Goal: Task Accomplishment & Management: Complete application form

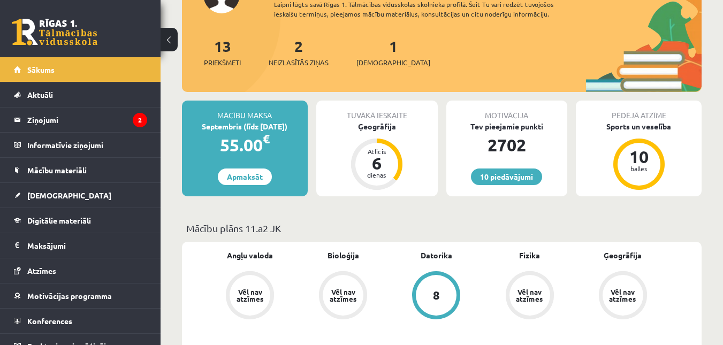
scroll to position [101, 0]
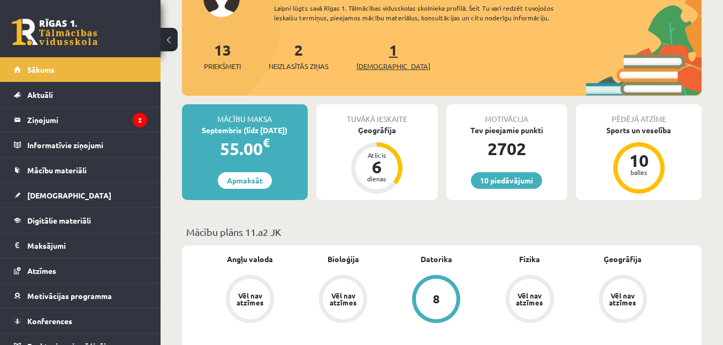
click at [376, 57] on link "1 Ieskaites" at bounding box center [393, 56] width 74 height 32
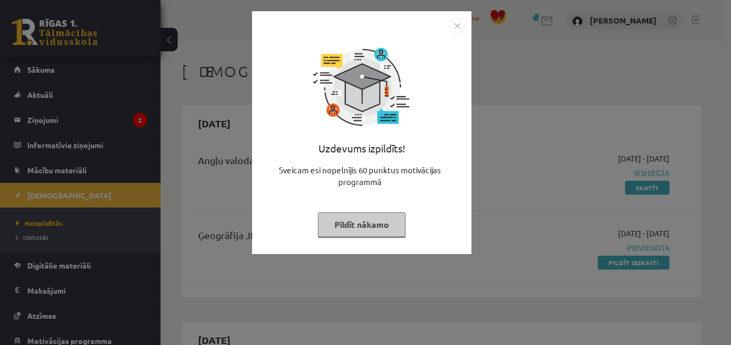
click at [352, 233] on button "Pildīt nākamo" at bounding box center [362, 224] width 88 height 25
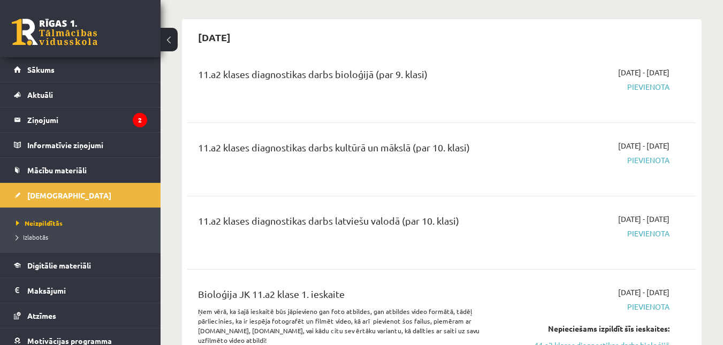
scroll to position [1174, 0]
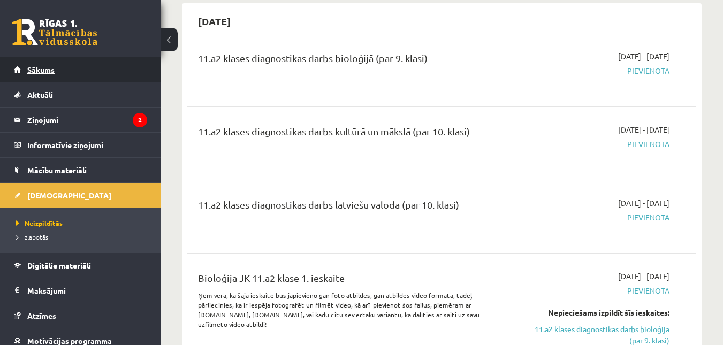
click at [95, 59] on link "Sākums" at bounding box center [80, 69] width 133 height 25
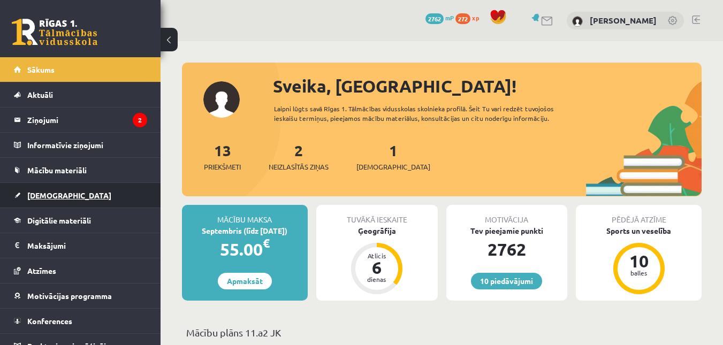
click at [32, 194] on span "[DEMOGRAPHIC_DATA]" at bounding box center [69, 196] width 84 height 10
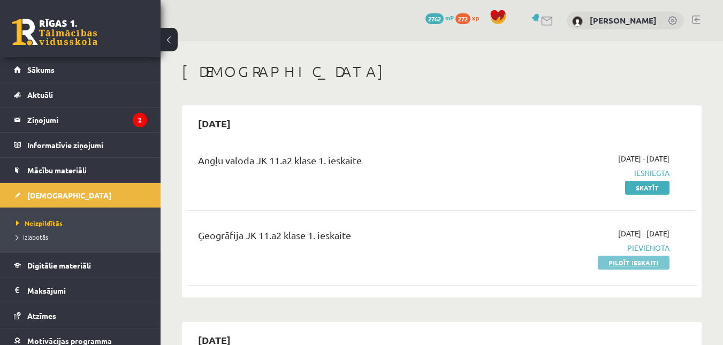
click at [626, 263] on link "Pildīt ieskaiti" at bounding box center [634, 263] width 72 height 14
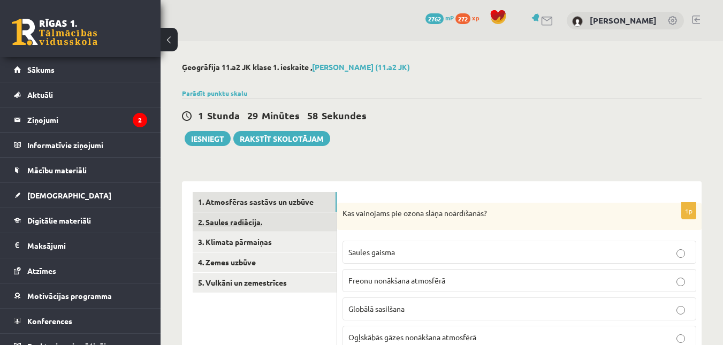
click at [237, 217] on link "2. Saules radiācija." at bounding box center [265, 222] width 144 height 20
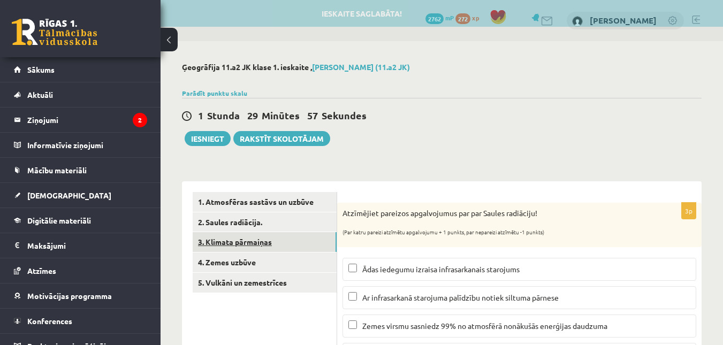
click at [236, 249] on link "3. Klimata pārmaiņas" at bounding box center [265, 242] width 144 height 20
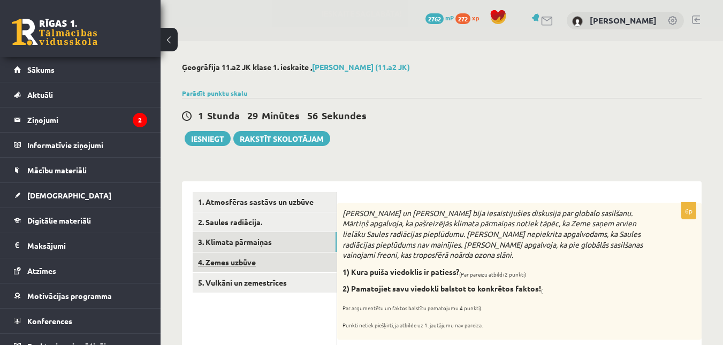
click at [233, 261] on link "4. Zemes uzbūve" at bounding box center [265, 263] width 144 height 20
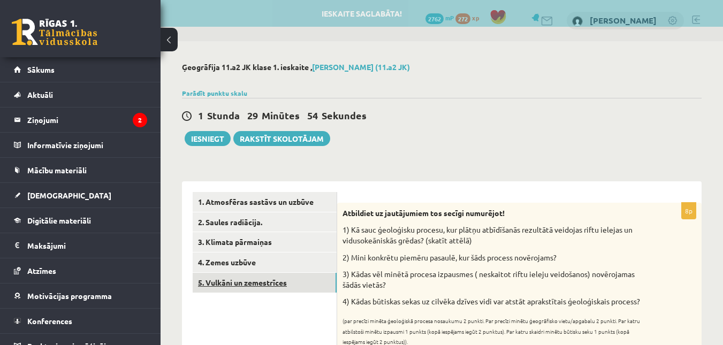
click at [231, 277] on link "5. Vulkāni un zemestrīces" at bounding box center [265, 283] width 144 height 20
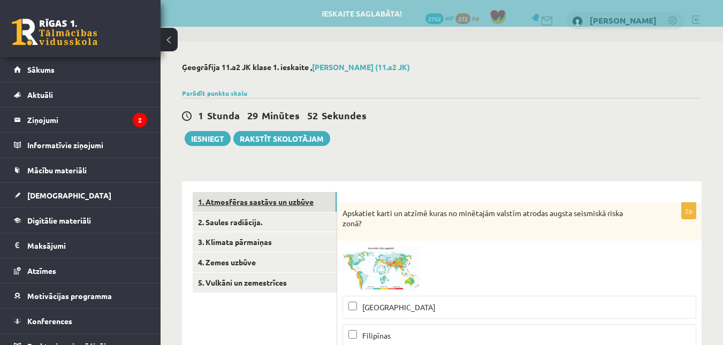
click at [254, 195] on link "1. Atmosfēras sastāvs un uzbūve" at bounding box center [265, 202] width 144 height 20
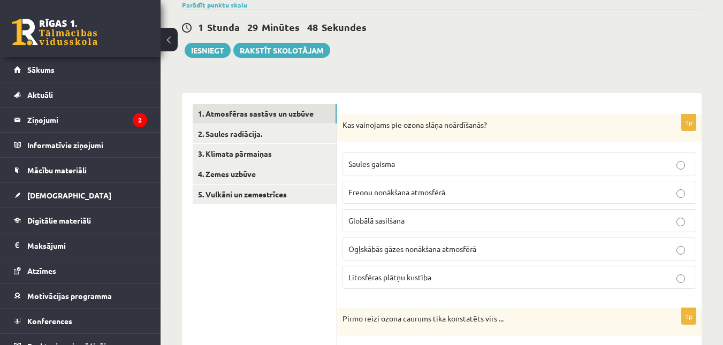
scroll to position [86, 0]
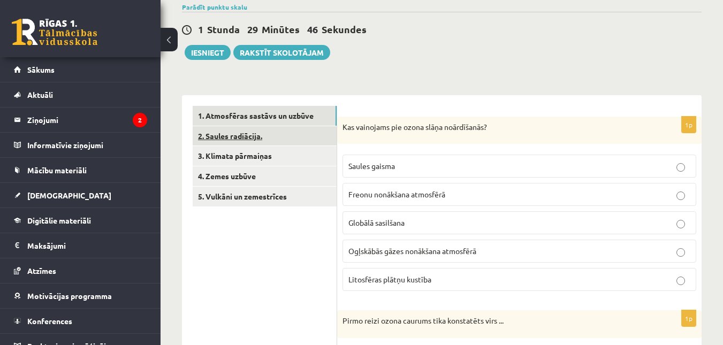
click at [314, 140] on link "2. Saules radiācija." at bounding box center [265, 136] width 144 height 20
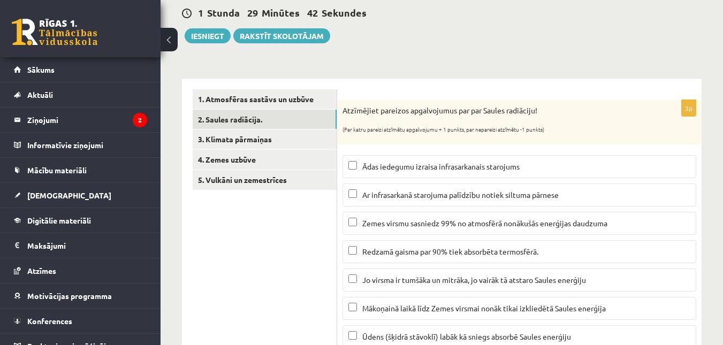
scroll to position [61, 0]
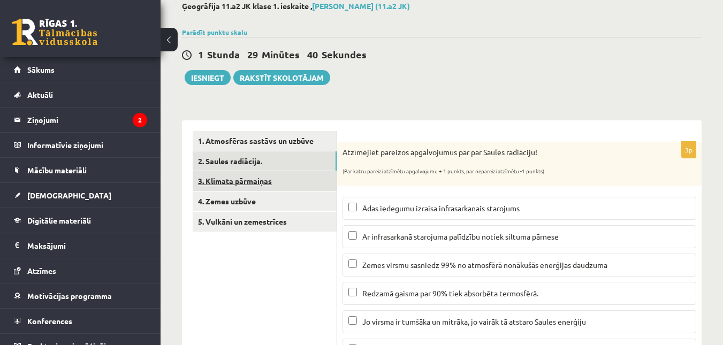
click at [300, 184] on link "3. Klimata pārmaiņas" at bounding box center [265, 181] width 144 height 20
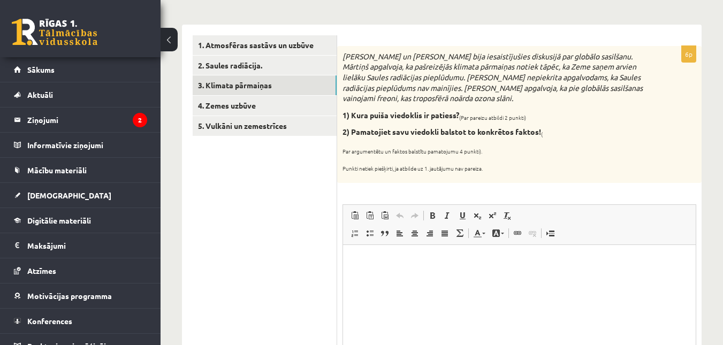
scroll to position [130, 0]
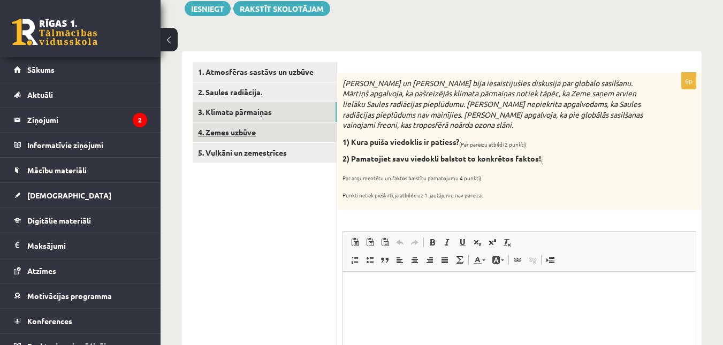
click at [285, 135] on link "4. Zemes uzbūve" at bounding box center [265, 133] width 144 height 20
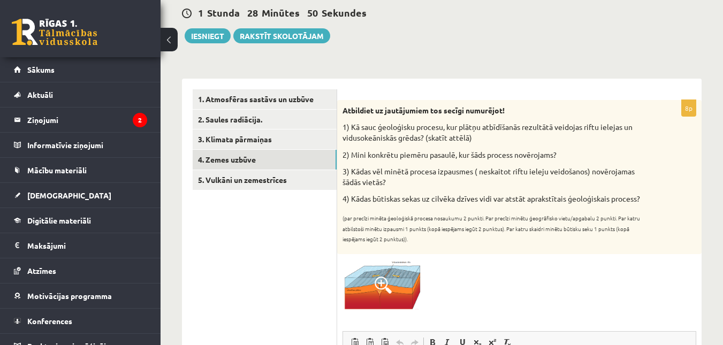
scroll to position [86, 0]
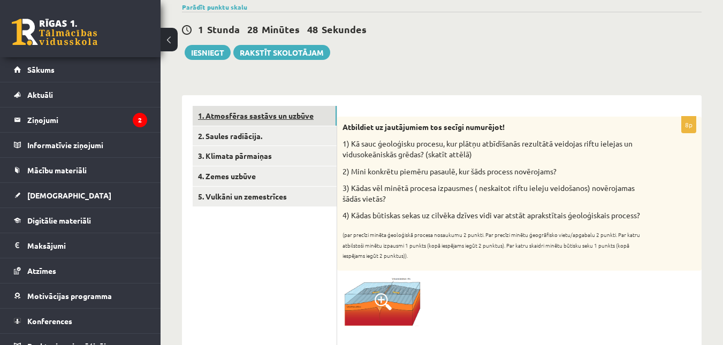
click at [290, 119] on link "1. Atmosfēras sastāvs un uzbūve" at bounding box center [265, 116] width 144 height 20
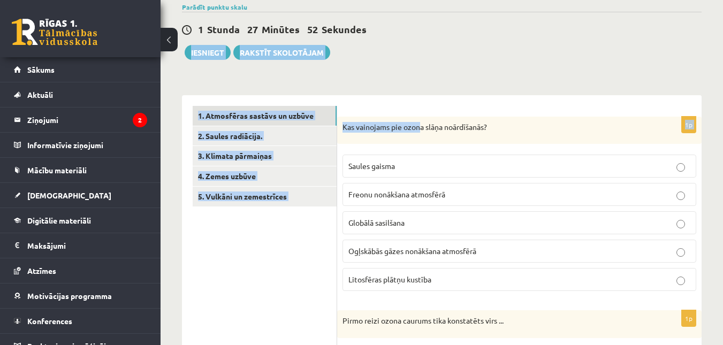
drag, startPoint x: 615, startPoint y: 43, endPoint x: 416, endPoint y: 140, distance: 221.2
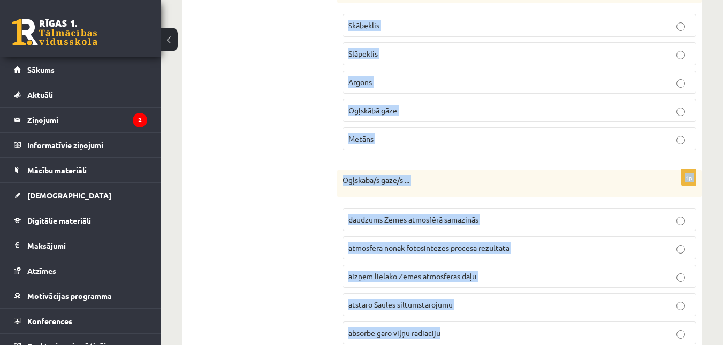
scroll to position [850, 0]
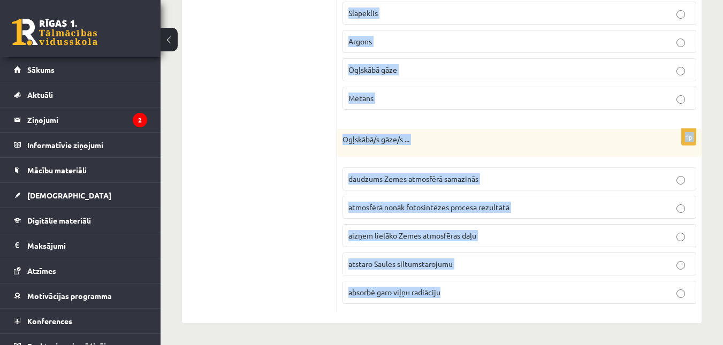
drag, startPoint x: 343, startPoint y: 129, endPoint x: 485, endPoint y: 346, distance: 259.3
copy form "Kas vainojams pie ozona slāņa noārdīšanās? Saules gaisma Freonu nonākšana atmos…"
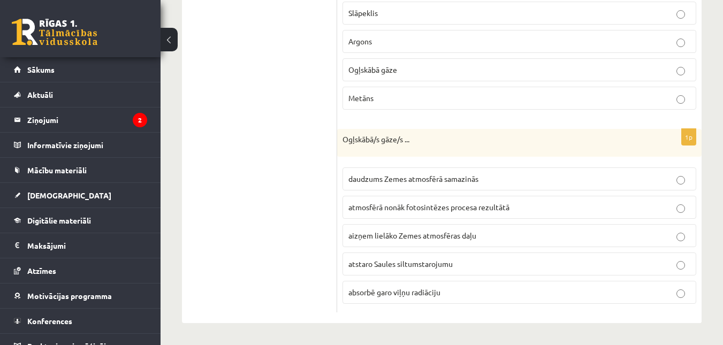
click at [397, 296] on p "absorbē garo viļņu radiāciju" at bounding box center [519, 292] width 342 height 11
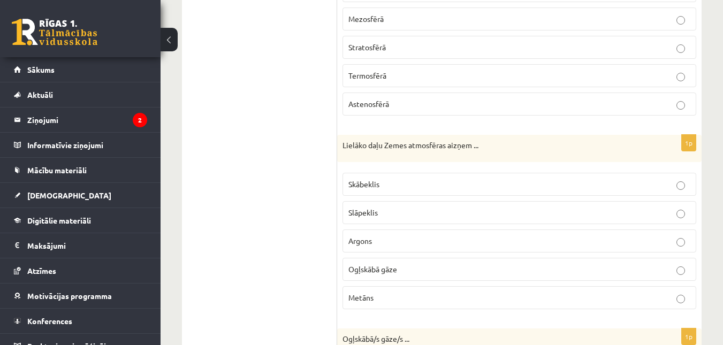
scroll to position [646, 0]
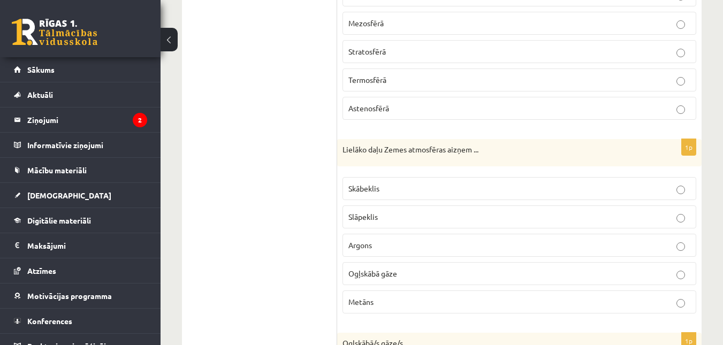
click at [383, 216] on p "Slāpeklis" at bounding box center [519, 216] width 342 height 11
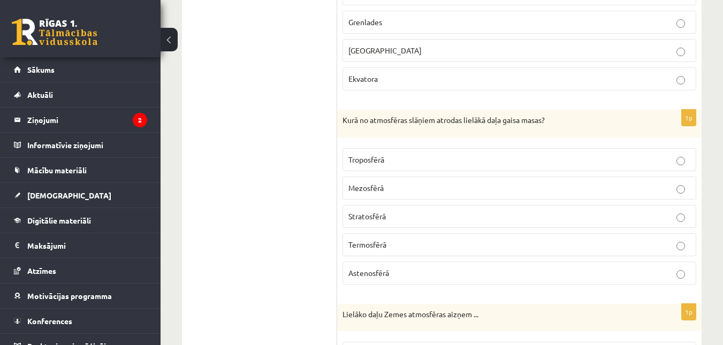
scroll to position [473, 0]
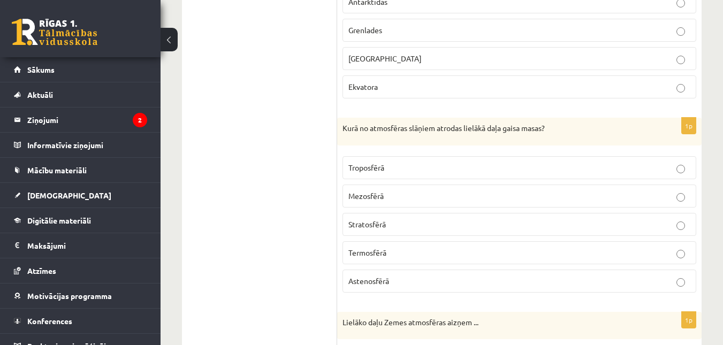
click at [652, 171] on p "Troposfērā" at bounding box center [519, 167] width 342 height 11
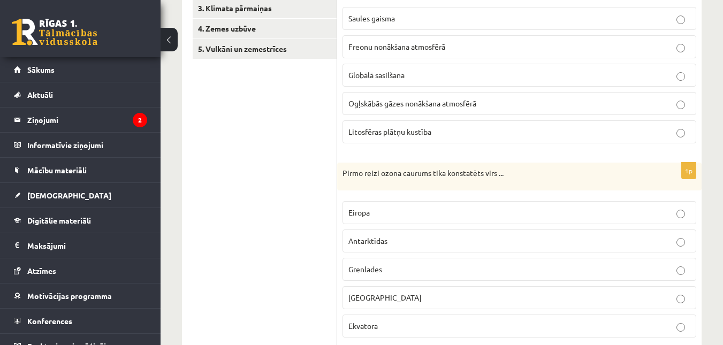
scroll to position [232, 0]
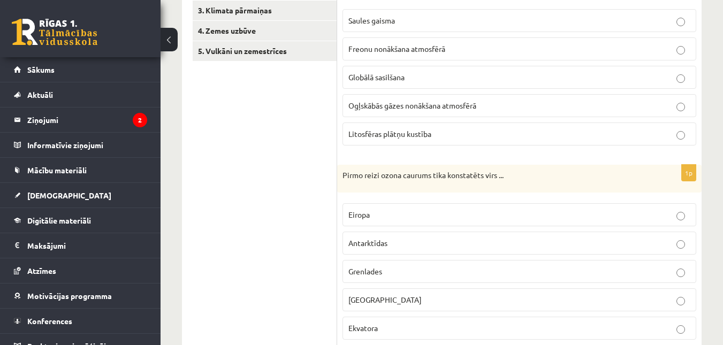
click at [377, 45] on span "Freonu nonākšana atmosfērā" at bounding box center [396, 49] width 97 height 10
click at [385, 247] on span "Antarktīdas" at bounding box center [367, 243] width 39 height 10
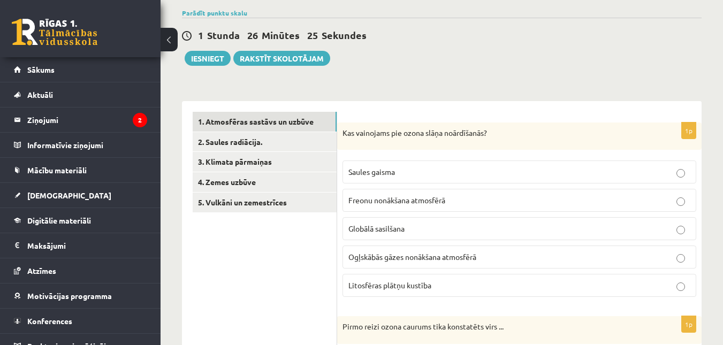
scroll to position [57, 0]
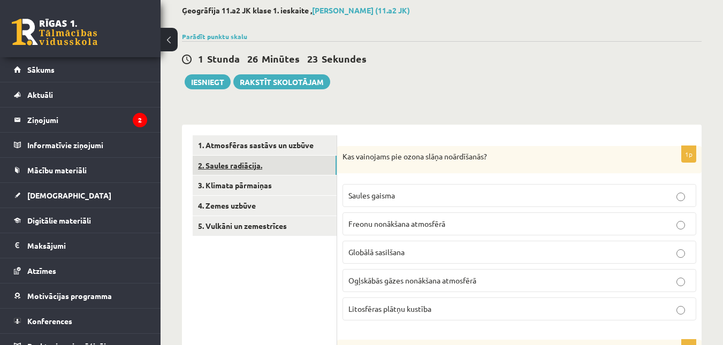
click at [299, 164] on link "2. Saules radiācija." at bounding box center [265, 166] width 144 height 20
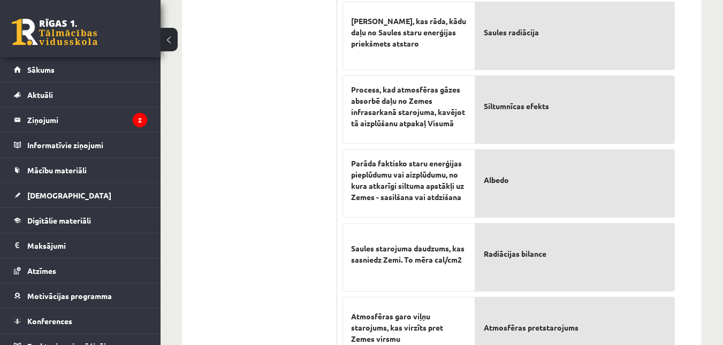
scroll to position [566, 0]
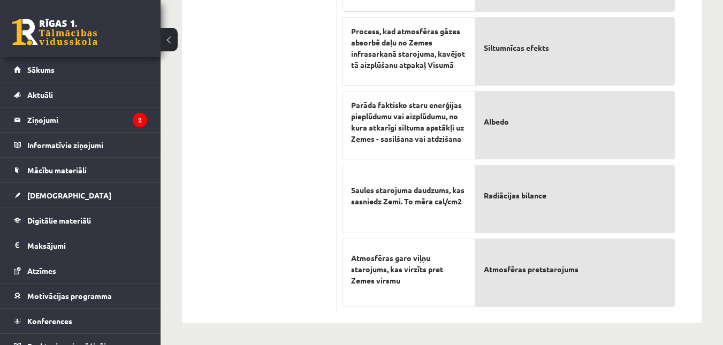
drag, startPoint x: 342, startPoint y: 157, endPoint x: 462, endPoint y: 345, distance: 223.1
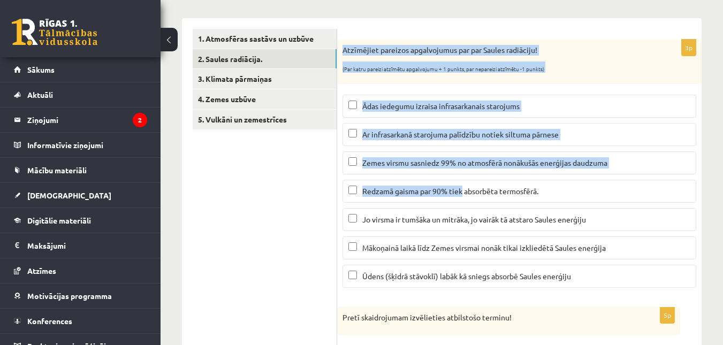
scroll to position [160, 0]
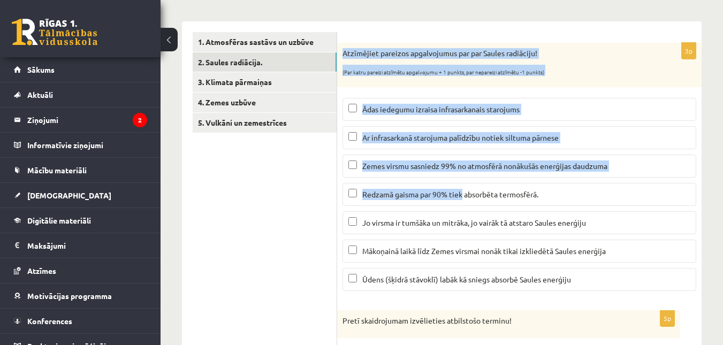
click at [548, 85] on div "Atzīmējiet pareizos apgalvojumus par par Saules radiāciju! (Par katru pareizi a…" at bounding box center [519, 65] width 364 height 44
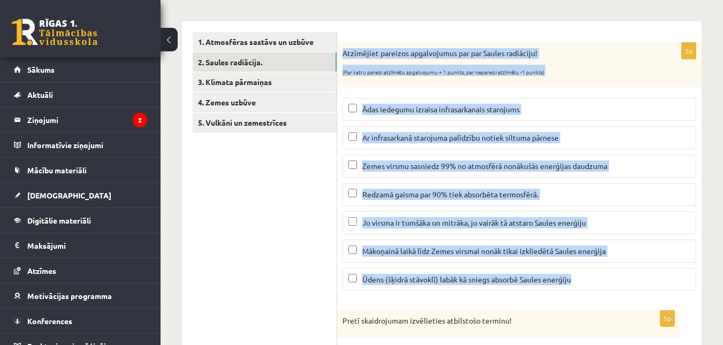
drag, startPoint x: 343, startPoint y: 52, endPoint x: 581, endPoint y: 291, distance: 336.8
click at [581, 291] on div "3p Atzīmējiet pareizos apgalvojumus par par Saules radiāciju! (Par katru pareiz…" at bounding box center [519, 171] width 364 height 257
copy div "Atzīmējiet pareizos apgalvojumus par par Saules radiāciju! (Par katru pareizi a…"
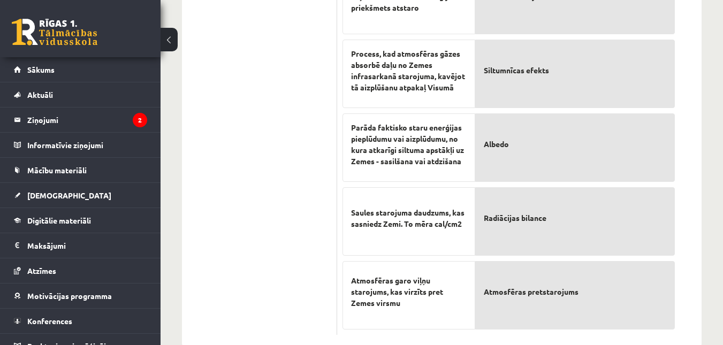
scroll to position [566, 0]
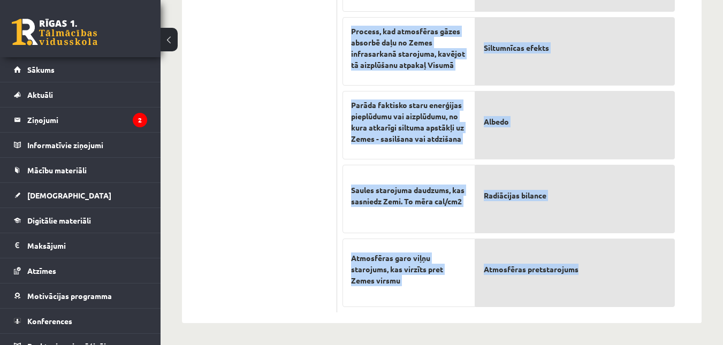
drag, startPoint x: 344, startPoint y: 22, endPoint x: 584, endPoint y: 285, distance: 355.7
click at [584, 285] on div "5p Pretī skaidrojumam izvēlieties atbilstošo terminu! Skaitlis, kas rāda, kādu …" at bounding box center [508, 109] width 343 height 408
copy div "Pretī skaidrojumam izvēlieties atbilstošo terminu! Skaitlis, kas rāda, kādu daļ…"
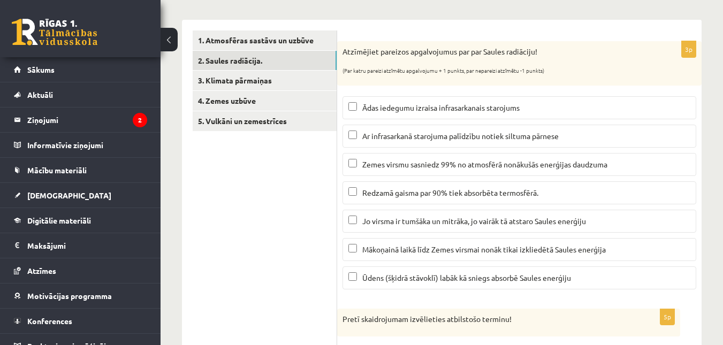
scroll to position [159, 0]
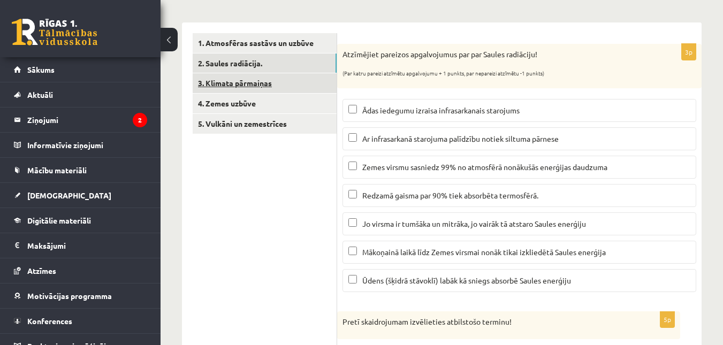
click at [282, 80] on link "3. Klimata pārmaiņas" at bounding box center [265, 83] width 144 height 20
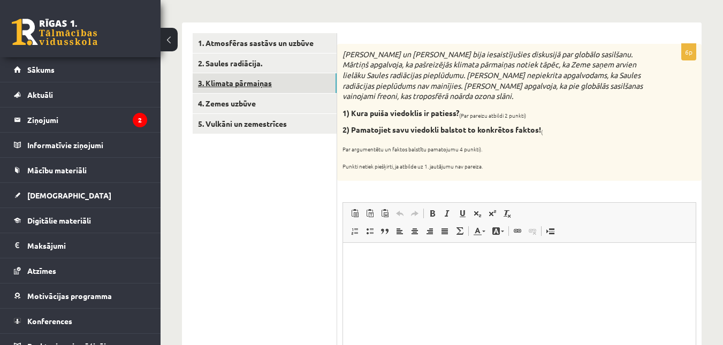
scroll to position [0, 0]
drag, startPoint x: 415, startPoint y: 100, endPoint x: 486, endPoint y: 156, distance: 90.4
click at [486, 156] on div "Mārtiņš un Jānis bija iesaistījušies diskusijā par globālo sasilšanu. Mārtiņš a…" at bounding box center [519, 112] width 364 height 137
copy div "Mārtiņš un Jānis bija iesaistījušies diskusijā par globālo sasilšanu. Mārtiņš a…"
click at [317, 170] on ul "1. Atmosfēras sastāvs un uzbūve 2. Saules radiācija. 3. Klimata pārmaiņas 4. Ze…" at bounding box center [265, 348] width 144 height 631
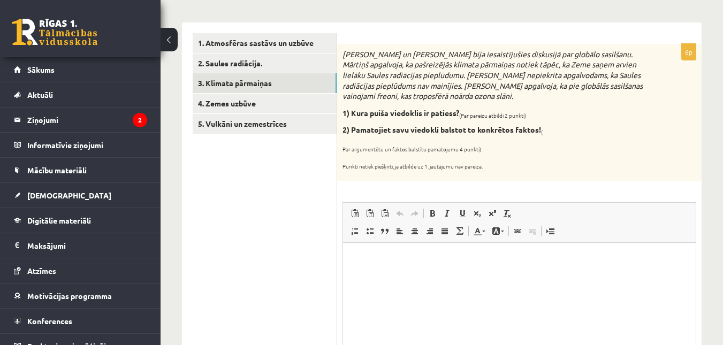
click at [376, 252] on html at bounding box center [519, 259] width 353 height 33
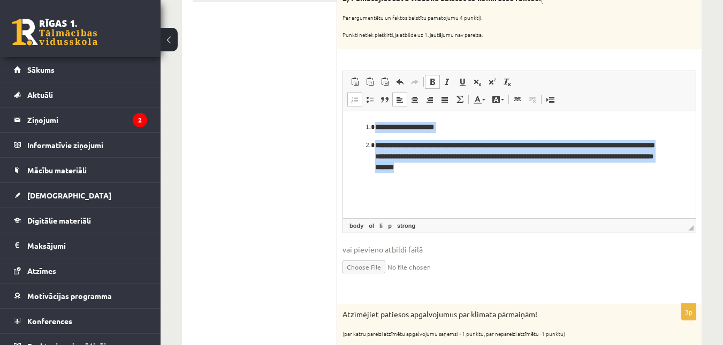
scroll to position [295, 0]
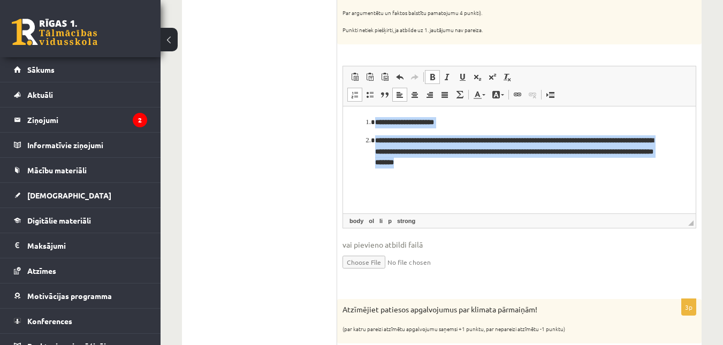
drag, startPoint x: 365, startPoint y: 123, endPoint x: 550, endPoint y: 234, distance: 215.6
click at [550, 179] on html "**********" at bounding box center [519, 142] width 353 height 73
click at [433, 81] on span at bounding box center [432, 77] width 9 height 9
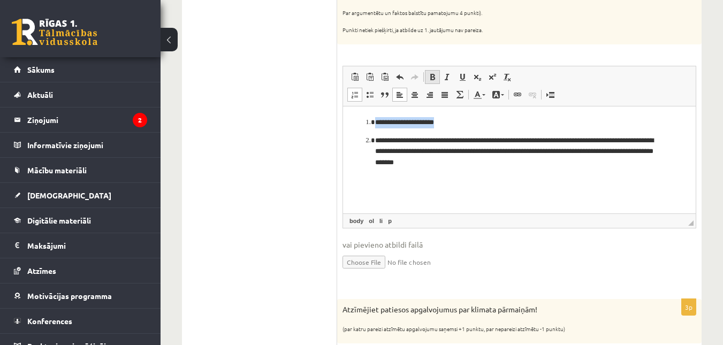
click at [433, 81] on span at bounding box center [432, 77] width 9 height 9
click at [353, 93] on span at bounding box center [355, 94] width 9 height 9
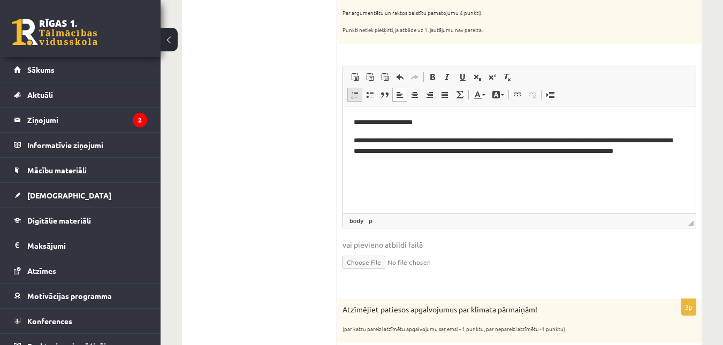
click at [353, 93] on span at bounding box center [355, 94] width 9 height 9
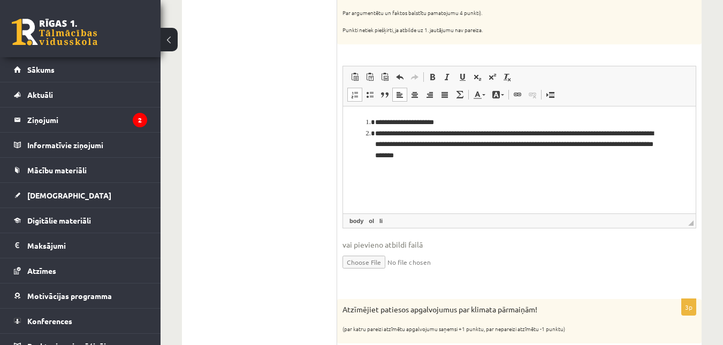
click at [261, 155] on ul "1. Atmosfēras sastāvs un uzbūve 2. Saules radiācija. 3. Klimata pārmaiņas 4. Ze…" at bounding box center [265, 212] width 144 height 631
click at [348, 168] on html "**********" at bounding box center [519, 139] width 353 height 66
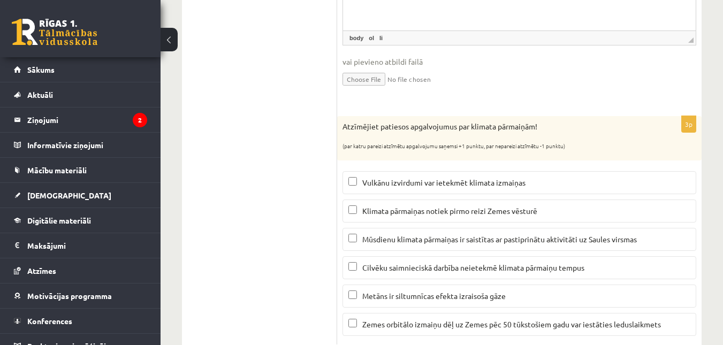
scroll to position [511, 0]
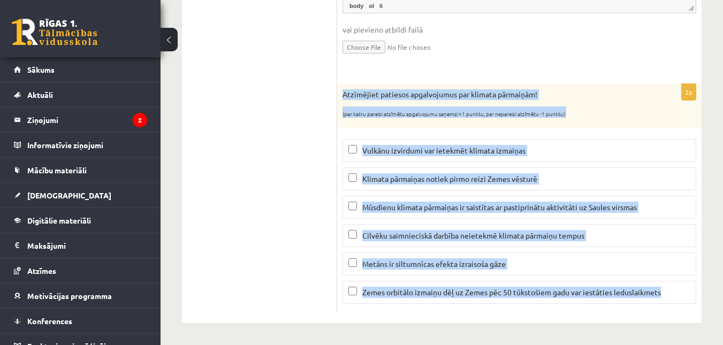
drag, startPoint x: 343, startPoint y: 93, endPoint x: 674, endPoint y: 302, distance: 391.8
click at [674, 302] on div "3p Atzīmējiet patiesos apgalvojumus par klimata pārmaiņām! (par katru pareizi a…" at bounding box center [519, 198] width 364 height 229
copy div "Atzīmējiet patiesos apgalvojumus par klimata pārmaiņām! (par katru pareizi atzī…"
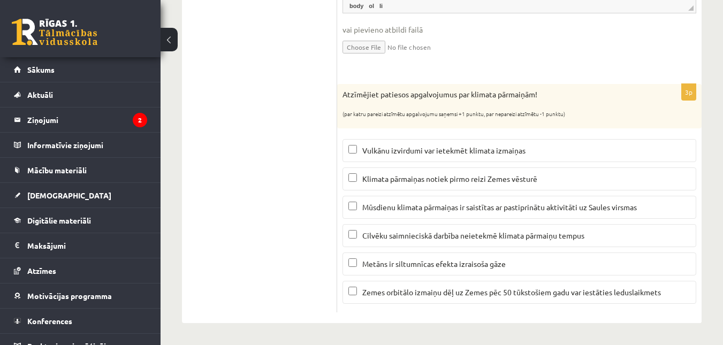
click at [347, 146] on label "Vulkānu izvirdumi var ietekmēt klimata izmaiņas" at bounding box center [520, 150] width 354 height 23
click at [366, 260] on span "Metāns ir siltumnīcas efekta izraisoša gāze" at bounding box center [433, 264] width 143 height 10
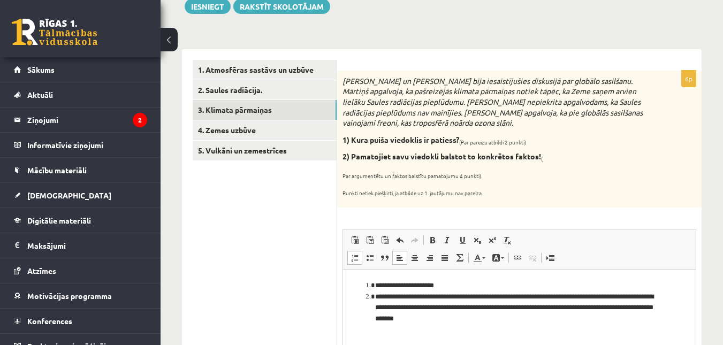
scroll to position [136, 0]
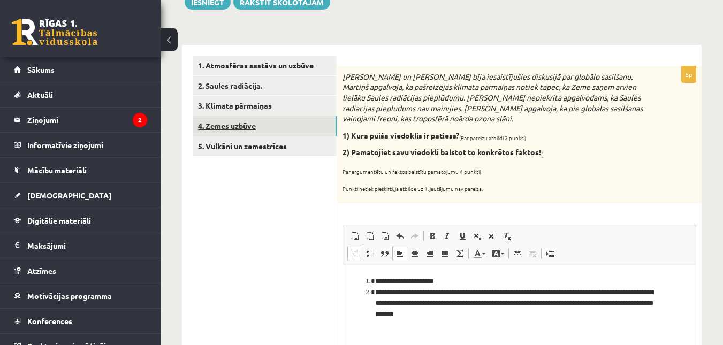
click at [286, 121] on link "4. Zemes uzbūve" at bounding box center [265, 126] width 144 height 20
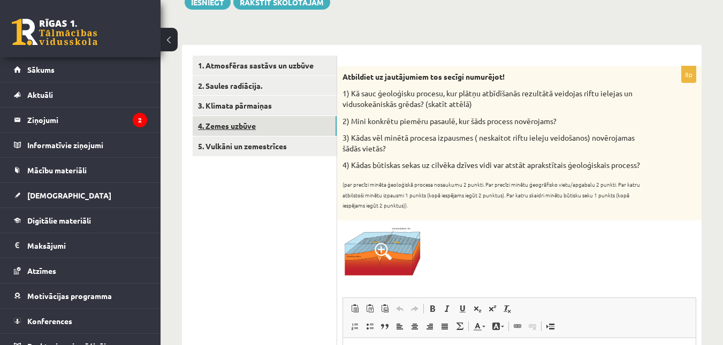
scroll to position [0, 0]
click at [405, 273] on img at bounding box center [383, 251] width 80 height 50
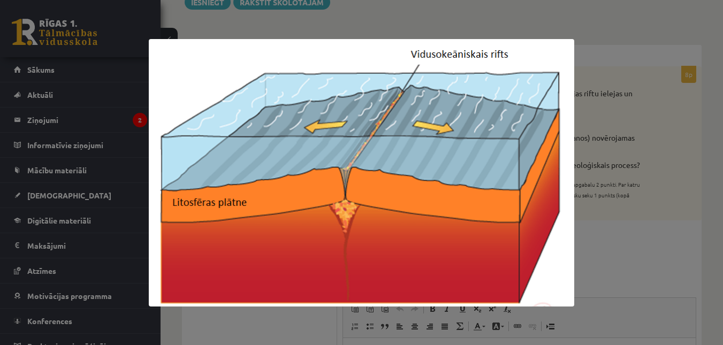
click at [606, 273] on div at bounding box center [361, 172] width 723 height 345
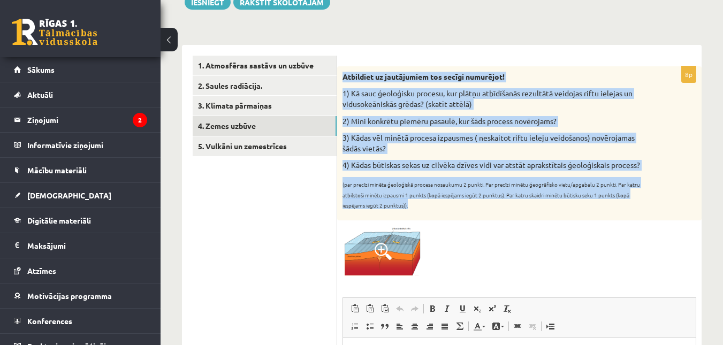
drag, startPoint x: 342, startPoint y: 75, endPoint x: 451, endPoint y: 217, distance: 179.0
click at [451, 217] on div "Atbildiet uz jautājumiem tos secīgi numurējot! 1) Kā sauc ģeoloģisku procesu, k…" at bounding box center [519, 143] width 364 height 154
copy div "Atbildiet uz jautājumiem tos secīgi numurējot! 1) Kā sauc ģeoloģisku procesu, k…"
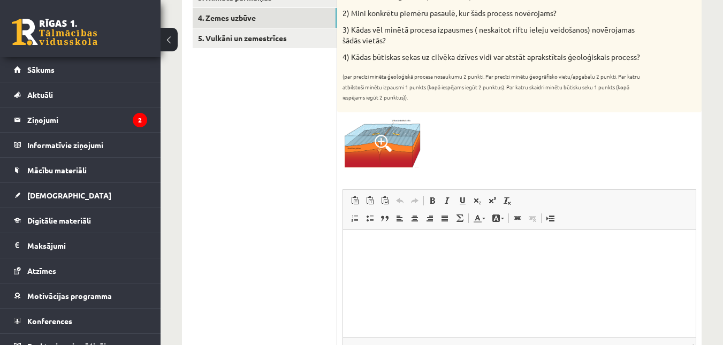
scroll to position [246, 0]
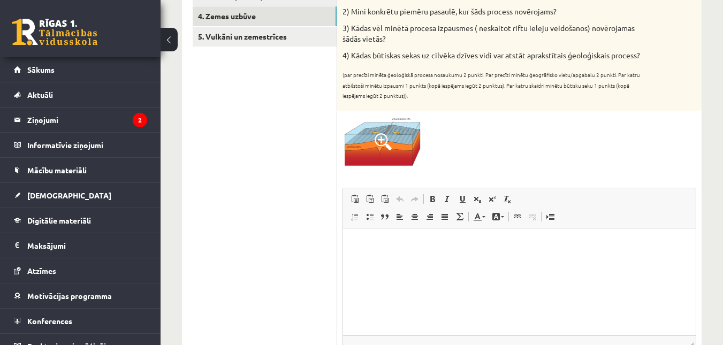
click at [422, 166] on img at bounding box center [383, 141] width 80 height 50
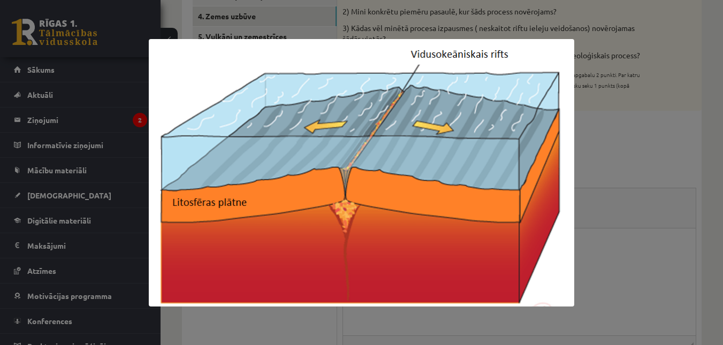
click at [629, 173] on div at bounding box center [361, 172] width 723 height 345
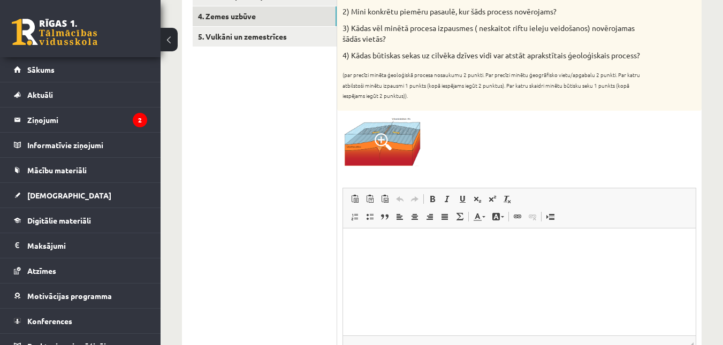
click at [392, 161] on img at bounding box center [383, 141] width 80 height 50
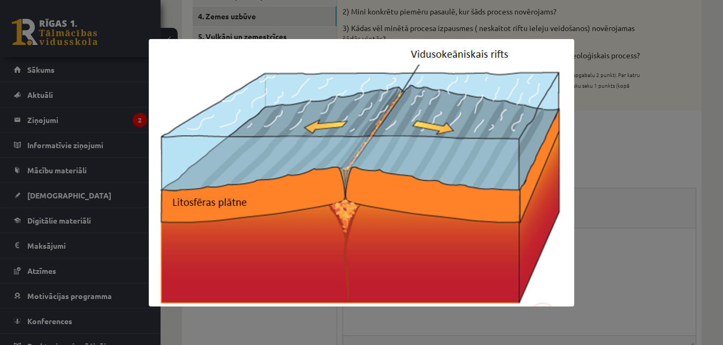
click at [625, 179] on div at bounding box center [361, 172] width 723 height 345
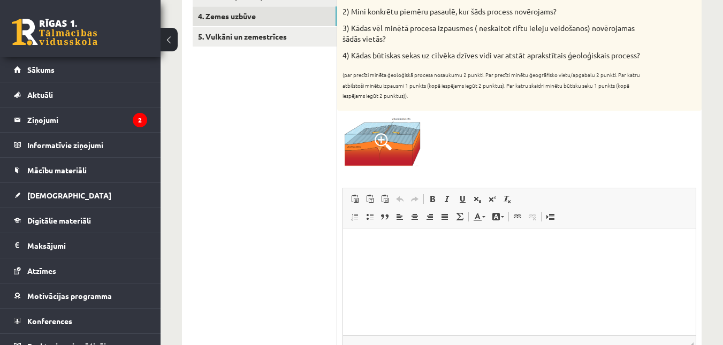
click at [509, 242] on p "Bagātinātā teksta redaktors, wiswyg-editor-user-answer-47024951007280" at bounding box center [519, 244] width 331 height 11
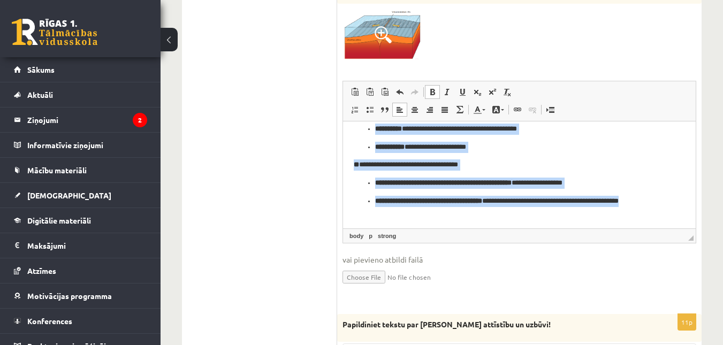
scroll to position [355, 0]
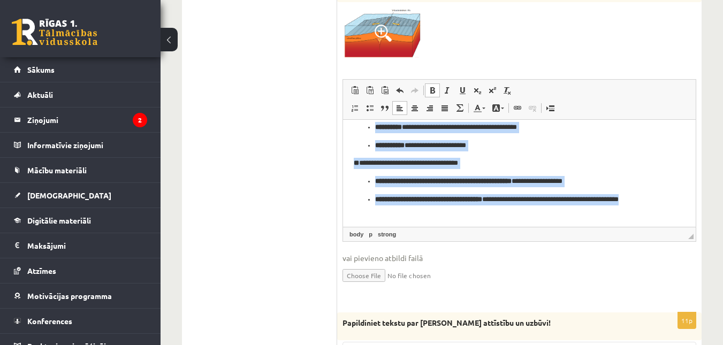
drag, startPoint x: 347, startPoint y: 132, endPoint x: 499, endPoint y: 316, distance: 238.7
click at [499, 226] on html "**********" at bounding box center [519, 142] width 353 height 170
click at [431, 95] on span at bounding box center [432, 90] width 9 height 9
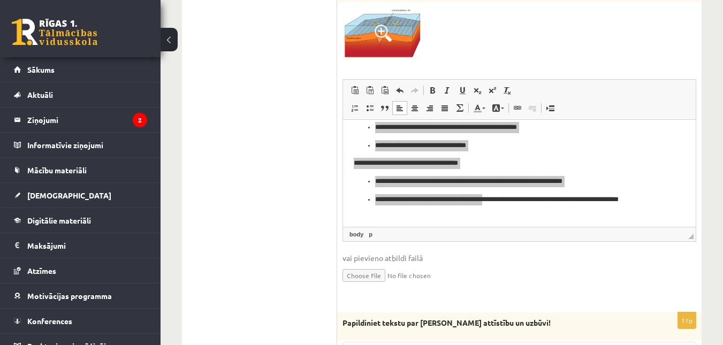
click at [313, 165] on ul "1. Atmosfēras sastāvs un uzbūve 2. Saules radiācija. 3. Klimata pārmaiņas 4. Ze…" at bounding box center [265, 233] width 144 height 793
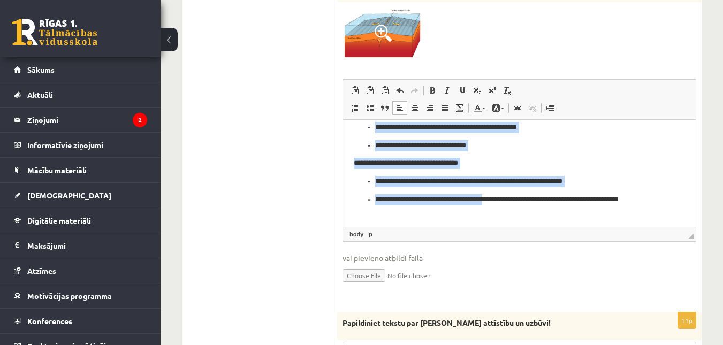
scroll to position [0, 0]
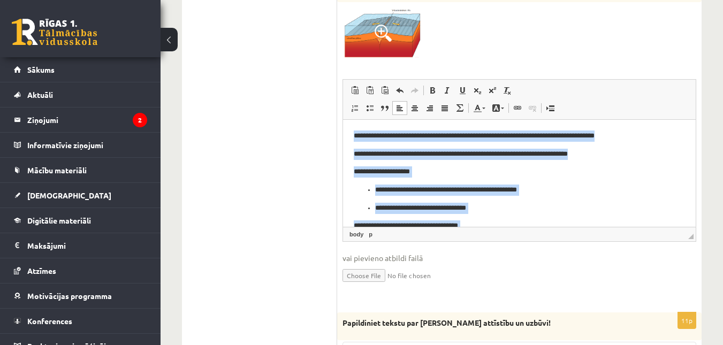
click at [644, 166] on p "**********" at bounding box center [515, 171] width 323 height 11
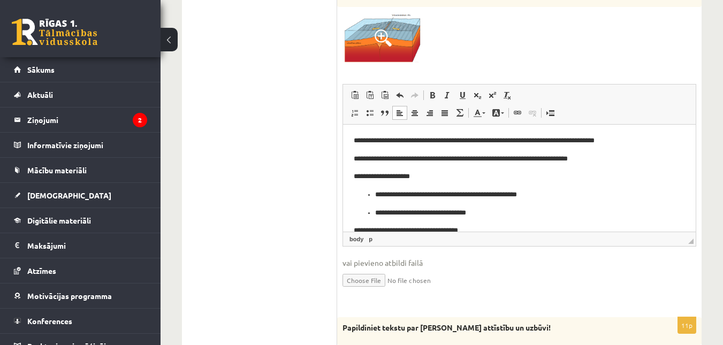
scroll to position [356, 0]
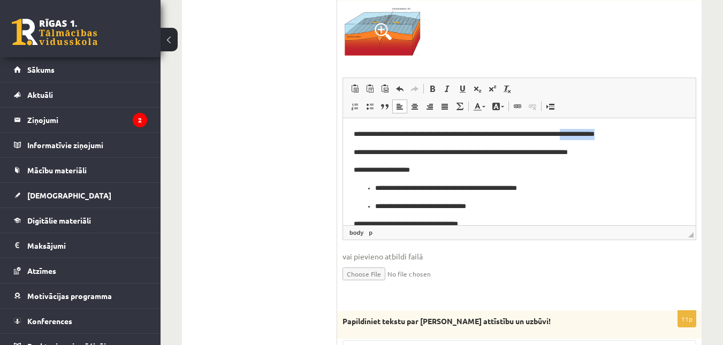
drag, startPoint x: 618, startPoint y: 132, endPoint x: 585, endPoint y: 132, distance: 32.6
click at [585, 132] on p "**********" at bounding box center [515, 133] width 323 height 11
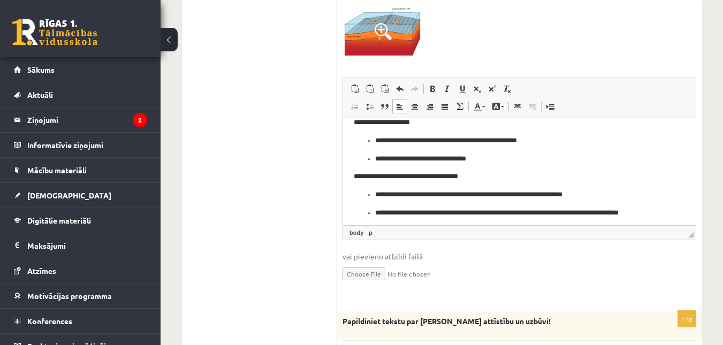
scroll to position [40, 0]
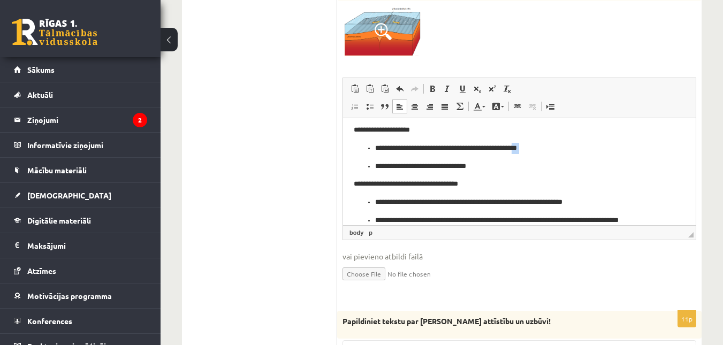
drag, startPoint x: 543, startPoint y: 148, endPoint x: 468, endPoint y: 154, distance: 74.6
click at [468, 154] on ul "**********" at bounding box center [519, 156] width 331 height 29
click at [523, 165] on p "**********" at bounding box center [515, 166] width 280 height 11
drag, startPoint x: 486, startPoint y: 147, endPoint x: 416, endPoint y: 146, distance: 70.1
click at [416, 146] on p "**********" at bounding box center [515, 147] width 280 height 11
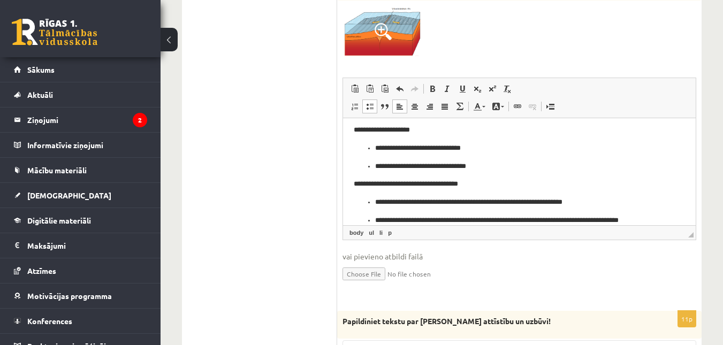
click at [417, 147] on p "**********" at bounding box center [515, 147] width 280 height 11
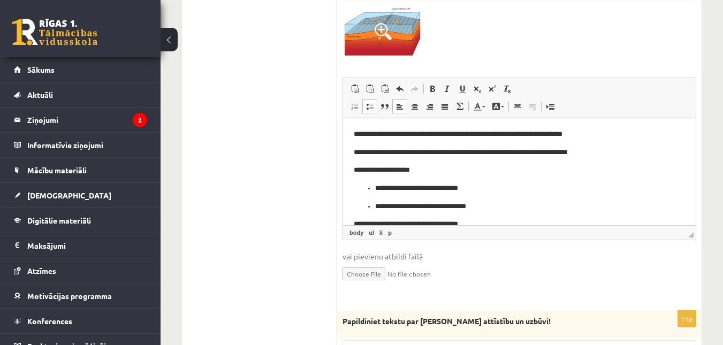
scroll to position [63, 0]
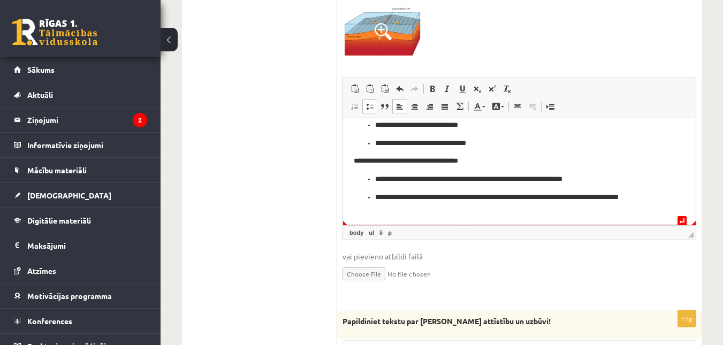
click at [431, 204] on p "**********" at bounding box center [515, 203] width 280 height 22
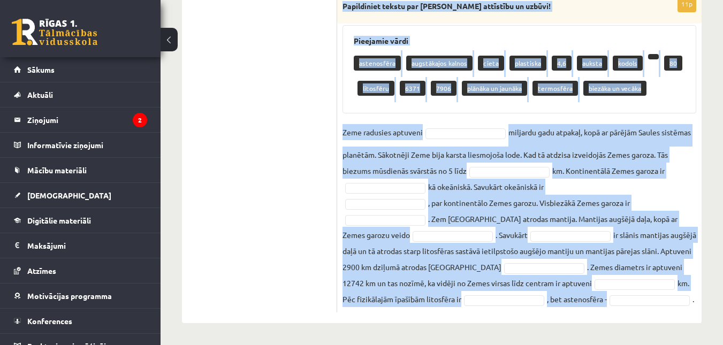
scroll to position [683, 0]
drag, startPoint x: 343, startPoint y: 90, endPoint x: 582, endPoint y: 346, distance: 350.2
copy div "Papildiniet tekstu par Zemes attīstību un uzbūvi! Pieejamie vārdi astenosfēra a…"
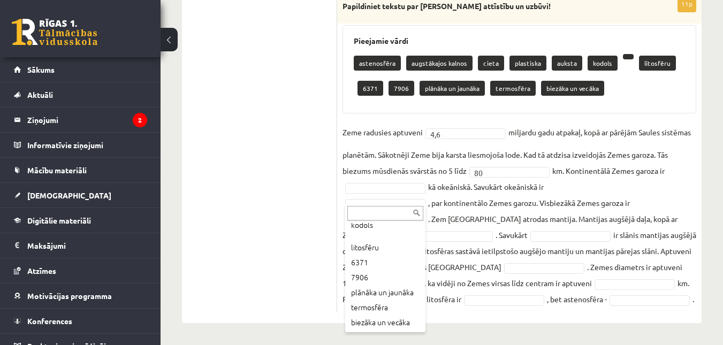
scroll to position [118, 0]
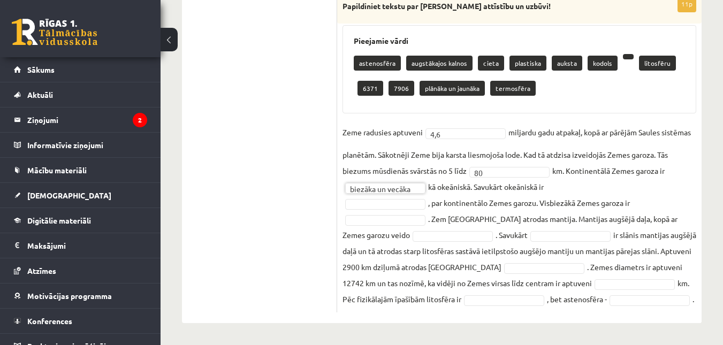
click at [363, 195] on fieldset "**********" at bounding box center [520, 215] width 354 height 183
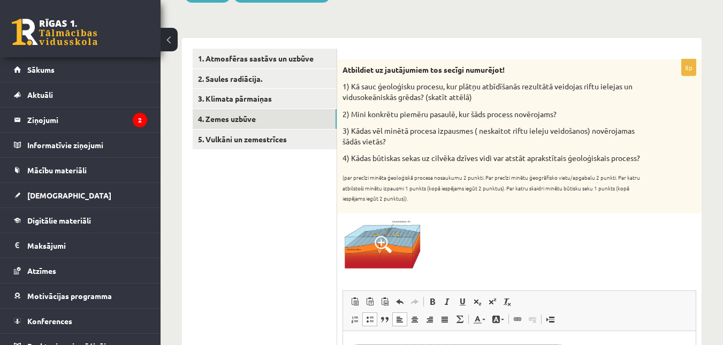
scroll to position [136, 0]
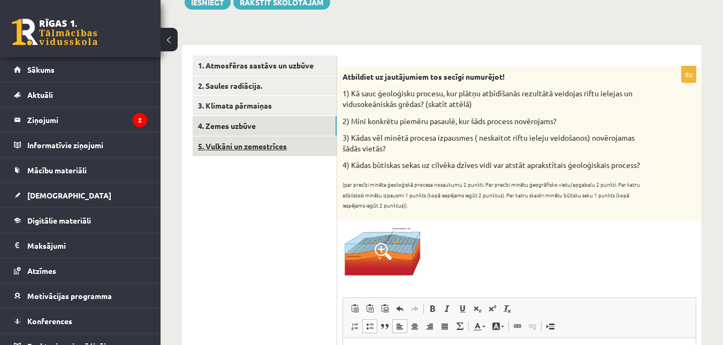
click at [264, 151] on link "5. Vulkāni un zemestrīces" at bounding box center [265, 146] width 144 height 20
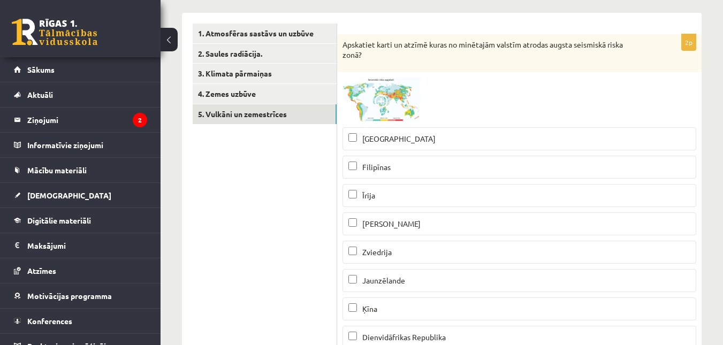
scroll to position [120, 0]
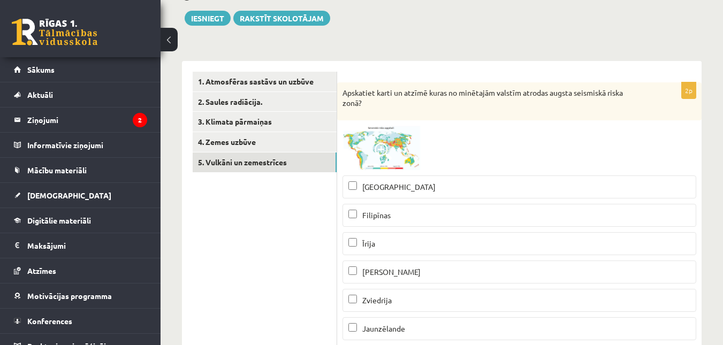
click at [385, 148] on span at bounding box center [383, 151] width 17 height 17
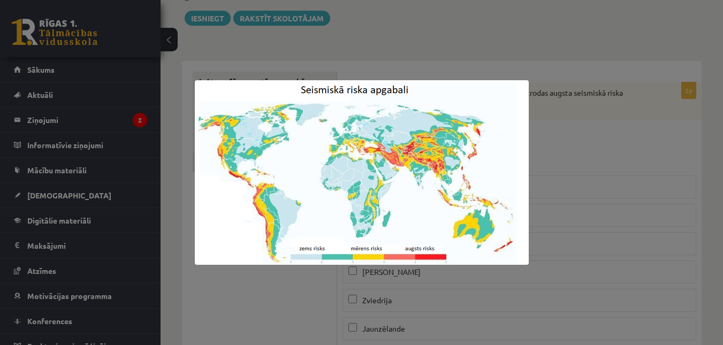
click at [547, 120] on div at bounding box center [361, 172] width 723 height 345
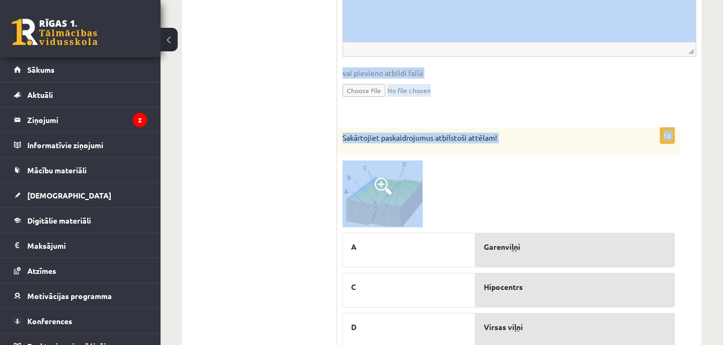
scroll to position [1288, 0]
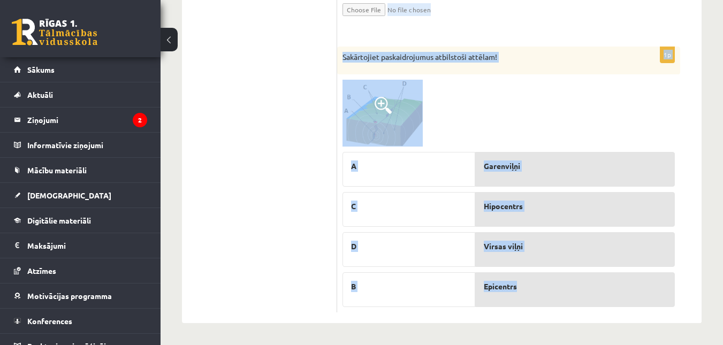
drag, startPoint x: 343, startPoint y: 55, endPoint x: 542, endPoint y: 279, distance: 300.3
copy form "Kā rīkoties zemestrīces laikā? Atzīmējiet pareizos apgalvojumus! (Ja kaut viena…"
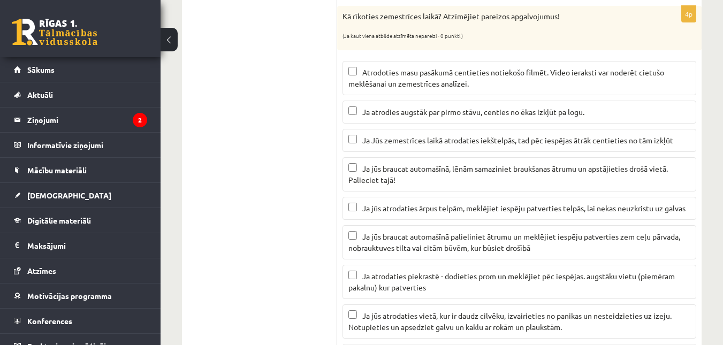
scroll to position [580, 0]
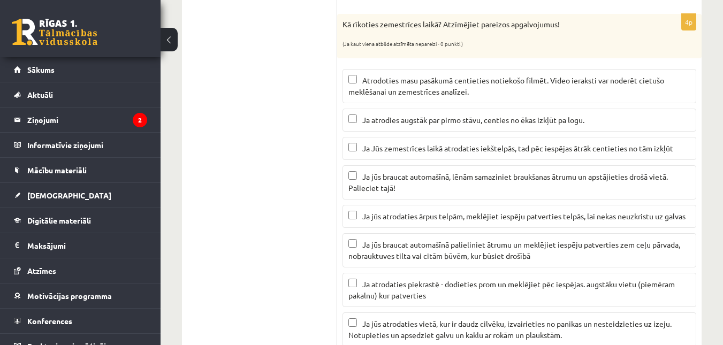
click at [358, 181] on p "Ja jūs braucat automašīnā, lēnām samaziniet braukšanas ātrumu un apstājieties d…" at bounding box center [519, 182] width 342 height 22
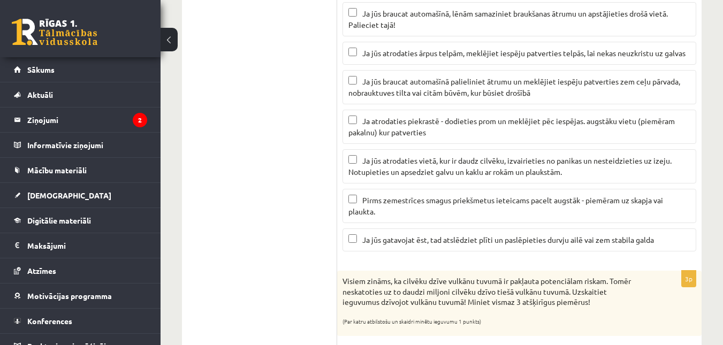
scroll to position [748, 0]
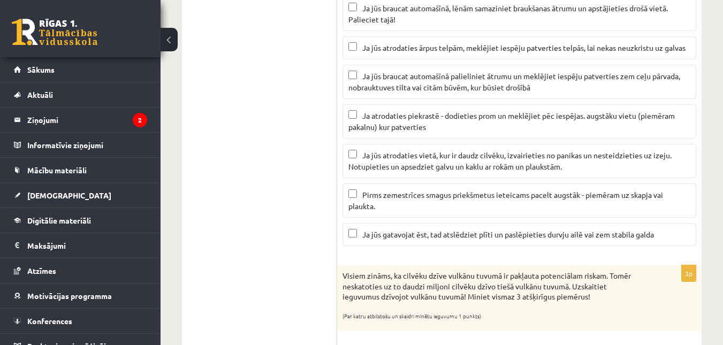
click at [409, 111] on p "Ja atrodaties piekrastē - dodieties prom un meklējiet pēc iespējas. augstāku vi…" at bounding box center [519, 121] width 342 height 22
click at [371, 167] on span "Ja jūs atrodaties vietā, kur ir daudz cilvēku, izvairieties no panikas un neste…" at bounding box center [509, 160] width 323 height 21
click at [375, 230] on p "Ja jūs gatavojat ēst, tad atslēdziet plīti un paslēpieties durvju ailē vai zem …" at bounding box center [519, 234] width 342 height 11
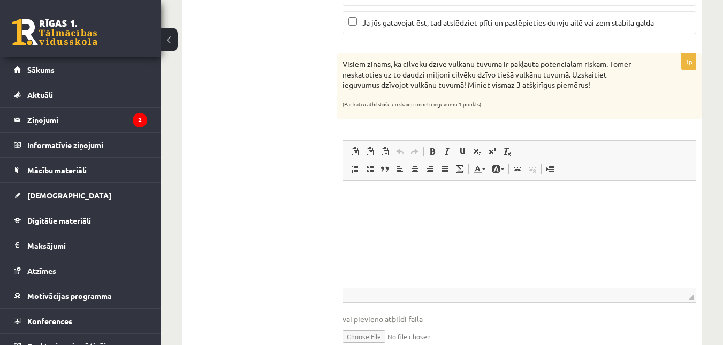
scroll to position [969, 0]
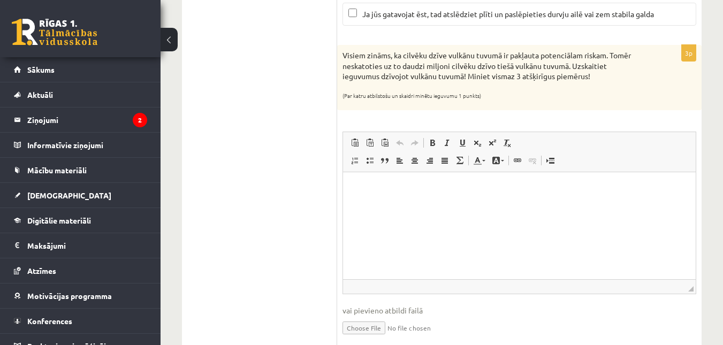
click at [363, 188] on p "Bagātinātā teksta redaktors, wiswyg-editor-user-answer-47024812006160" at bounding box center [519, 188] width 331 height 11
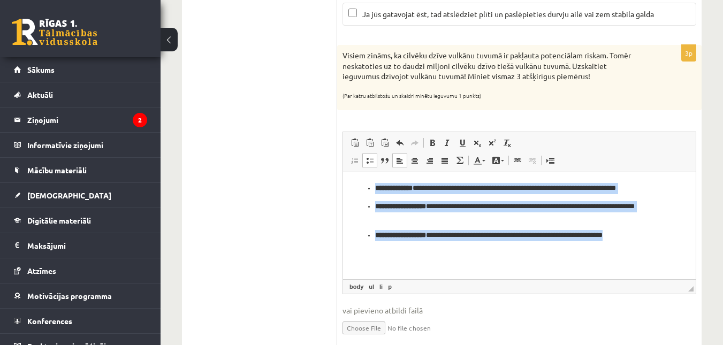
drag, startPoint x: 363, startPoint y: 188, endPoint x: 706, endPoint y: 262, distance: 351.0
click at [696, 252] on html "**********" at bounding box center [519, 212] width 353 height 80
click at [434, 146] on span at bounding box center [432, 143] width 9 height 9
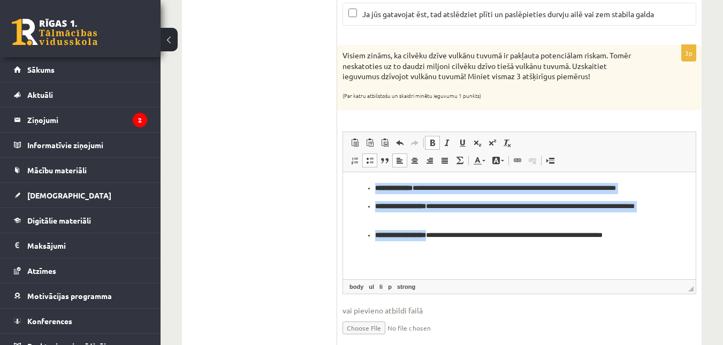
click at [434, 146] on span at bounding box center [432, 143] width 9 height 9
click at [429, 141] on span at bounding box center [432, 143] width 9 height 9
click at [369, 159] on span at bounding box center [370, 160] width 9 height 9
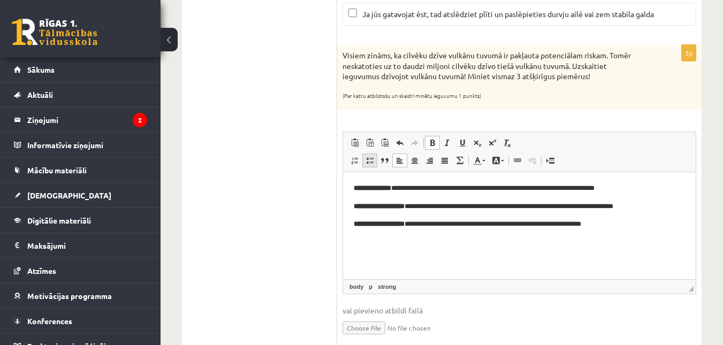
click at [369, 159] on span at bounding box center [370, 160] width 9 height 9
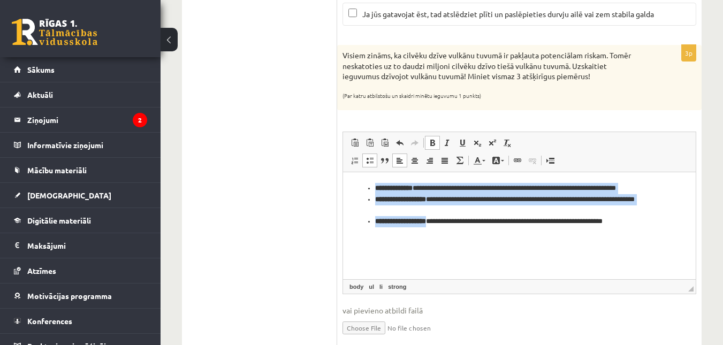
click at [438, 140] on link "Treknraksts Klaviatūras saīsne vadīšanas taustiņš+B" at bounding box center [432, 143] width 15 height 14
click at [433, 143] on span at bounding box center [432, 143] width 9 height 9
click at [431, 141] on span at bounding box center [432, 143] width 9 height 9
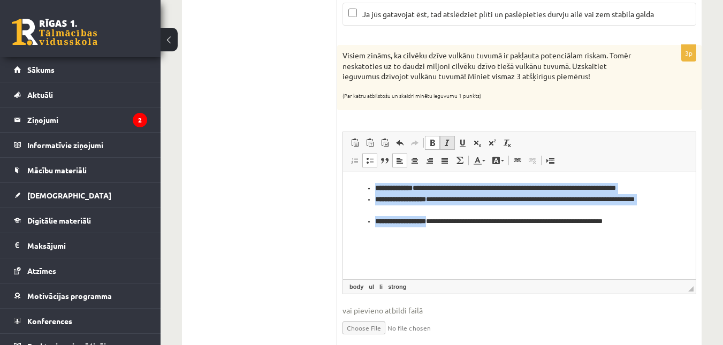
click at [451, 144] on span at bounding box center [447, 143] width 9 height 9
click at [434, 145] on span at bounding box center [432, 143] width 9 height 9
click at [433, 150] on link "Treknraksts Klaviatūras saīsne vadīšanas taustiņš+B" at bounding box center [432, 143] width 15 height 14
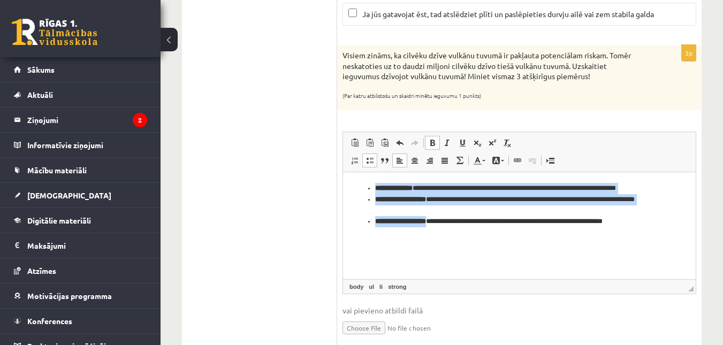
click at [432, 229] on html "**********" at bounding box center [519, 205] width 353 height 66
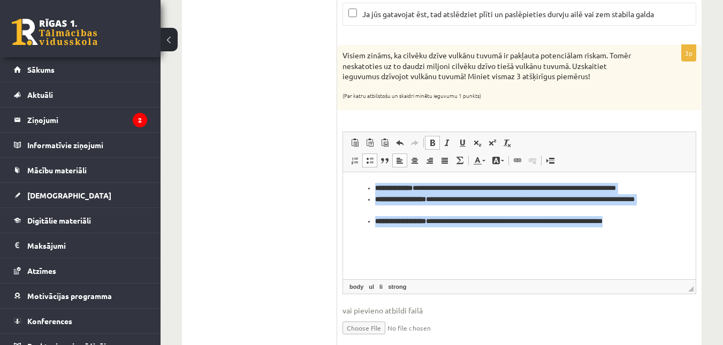
drag, startPoint x: 373, startPoint y: 187, endPoint x: 655, endPoint y: 260, distance: 290.8
click at [655, 238] on html "**********" at bounding box center [519, 205] width 353 height 66
click at [429, 145] on span at bounding box center [432, 143] width 9 height 9
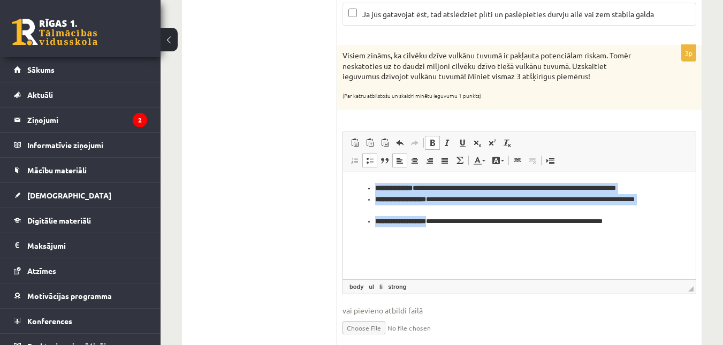
click at [429, 145] on span at bounding box center [432, 143] width 9 height 9
click at [437, 143] on link "Treknraksts Klaviatūras saīsne vadīšanas taustiņš+B" at bounding box center [432, 143] width 15 height 14
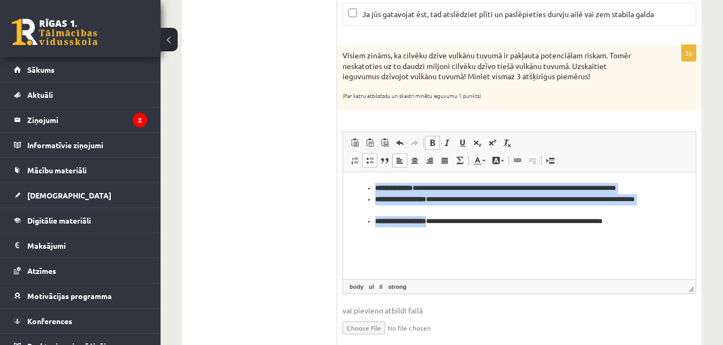
click at [437, 143] on link "Treknraksts Klaviatūras saīsne vadīšanas taustiņš+B" at bounding box center [432, 143] width 15 height 14
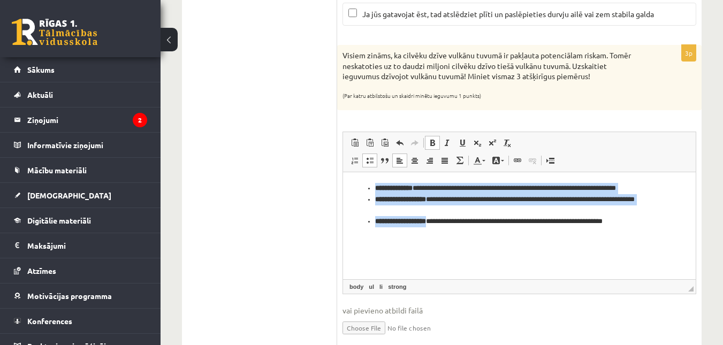
click at [422, 238] on html "**********" at bounding box center [519, 205] width 353 height 66
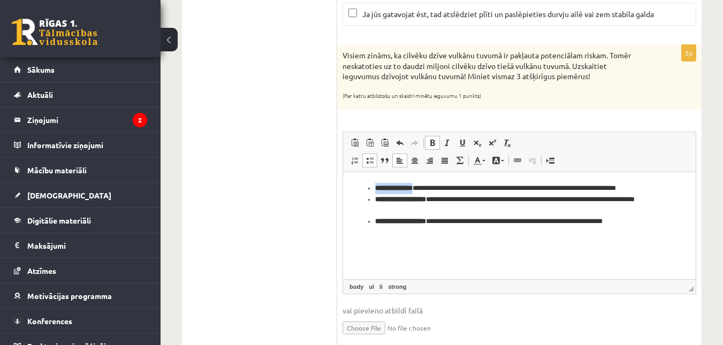
drag, startPoint x: 376, startPoint y: 188, endPoint x: 427, endPoint y: 190, distance: 50.9
click at [427, 190] on li "**********" at bounding box center [519, 188] width 288 height 11
click at [431, 142] on span at bounding box center [432, 143] width 9 height 9
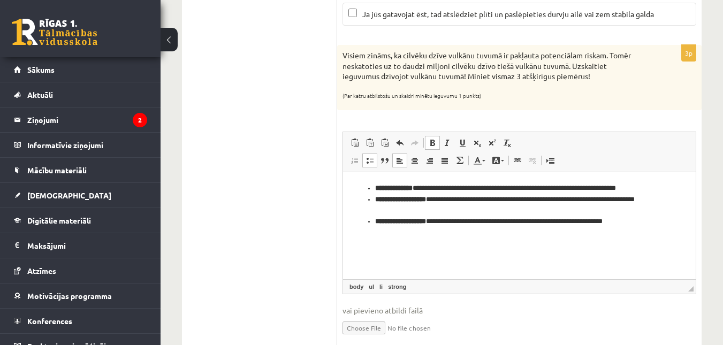
click at [431, 142] on span at bounding box center [432, 143] width 9 height 9
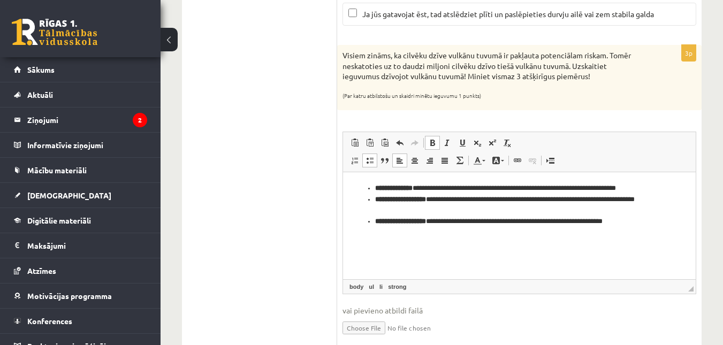
click at [431, 142] on span at bounding box center [432, 143] width 9 height 9
click at [400, 143] on span at bounding box center [399, 143] width 9 height 9
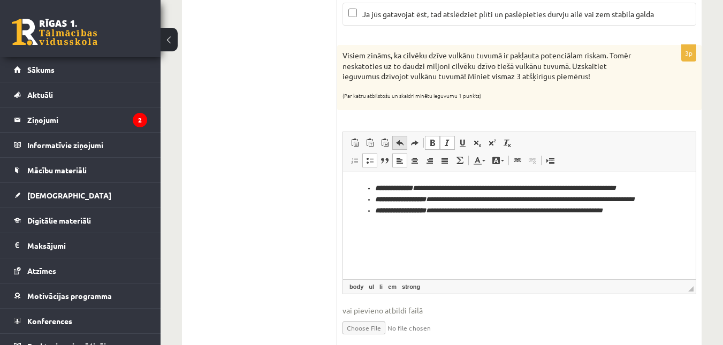
click at [400, 143] on span at bounding box center [399, 143] width 9 height 9
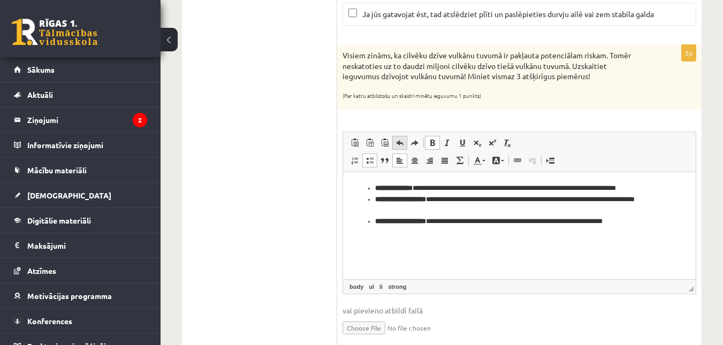
click at [400, 143] on span at bounding box center [399, 143] width 9 height 9
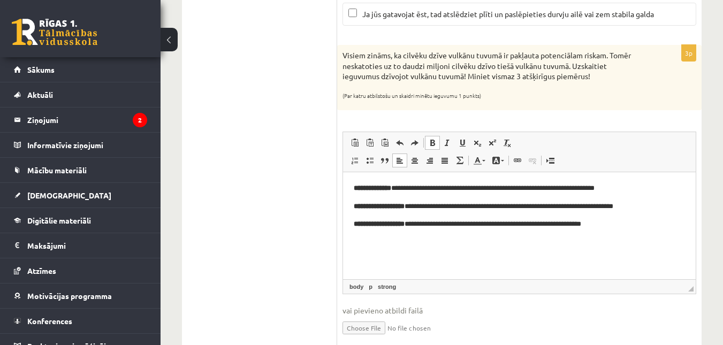
click at [433, 147] on span at bounding box center [432, 143] width 9 height 9
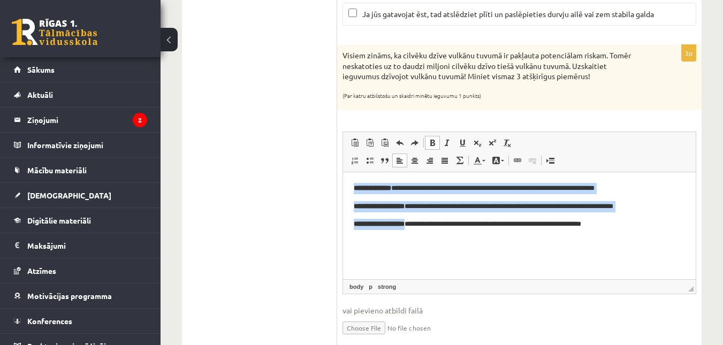
click at [433, 147] on span at bounding box center [432, 143] width 9 height 9
click at [402, 147] on span at bounding box center [399, 143] width 9 height 9
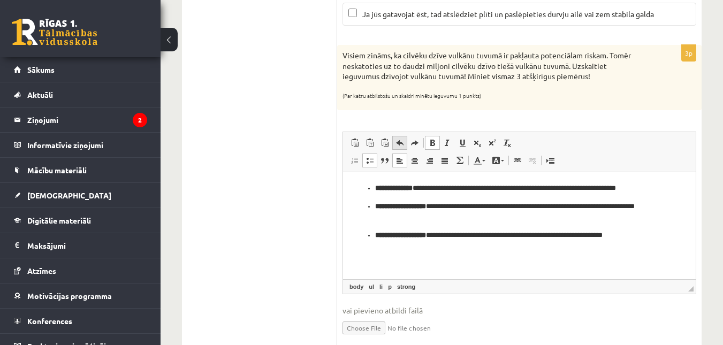
click at [402, 147] on span at bounding box center [399, 143] width 9 height 9
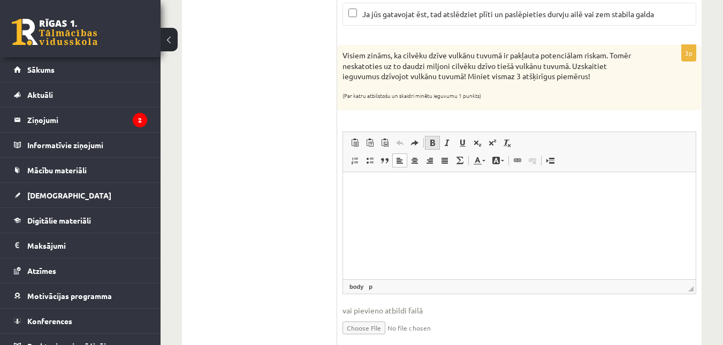
click at [431, 143] on span at bounding box center [432, 143] width 9 height 9
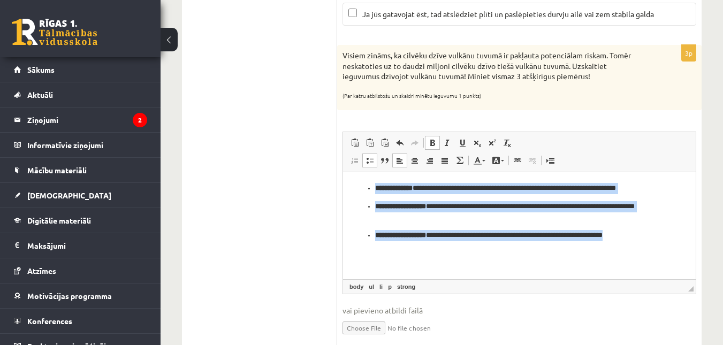
drag, startPoint x: 364, startPoint y: 182, endPoint x: 658, endPoint y: 238, distance: 299.0
click at [658, 238] on html "**********" at bounding box center [519, 212] width 353 height 80
click at [432, 139] on span at bounding box center [432, 143] width 9 height 9
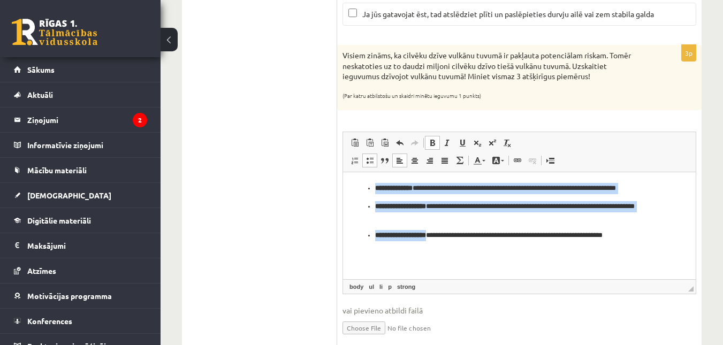
click at [432, 149] on link "Treknraksts Klaviatūras saīsne vadīšanas taustiņš+B" at bounding box center [432, 143] width 15 height 14
click at [398, 147] on span at bounding box center [399, 143] width 9 height 9
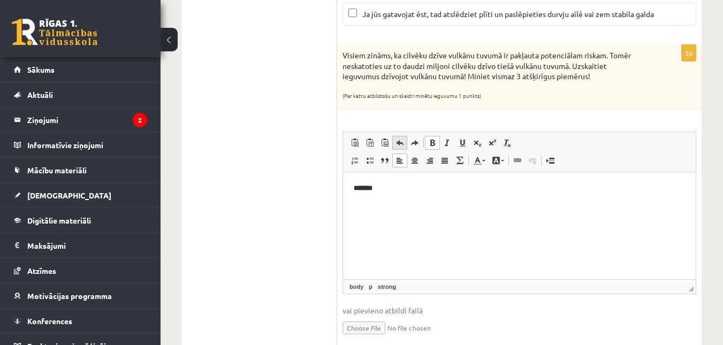
click at [398, 147] on span at bounding box center [399, 143] width 9 height 9
click at [366, 191] on p "Bagātinātā teksta redaktors, wiswyg-editor-user-answer-47024812006160" at bounding box center [519, 188] width 331 height 11
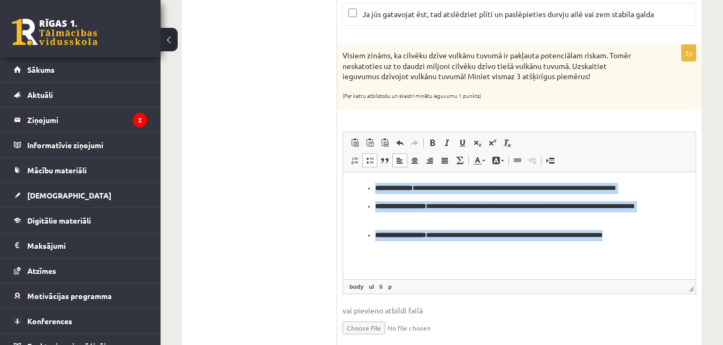
drag, startPoint x: 374, startPoint y: 187, endPoint x: 653, endPoint y: 244, distance: 285.2
click at [653, 244] on html "**********" at bounding box center [519, 212] width 353 height 80
click at [433, 140] on span at bounding box center [432, 143] width 9 height 9
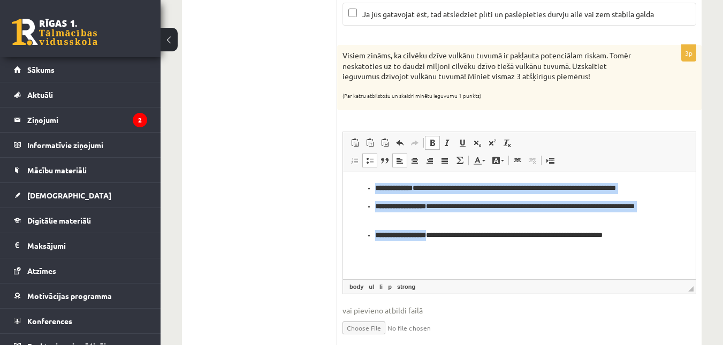
click at [394, 191] on strong "**********" at bounding box center [393, 188] width 37 height 7
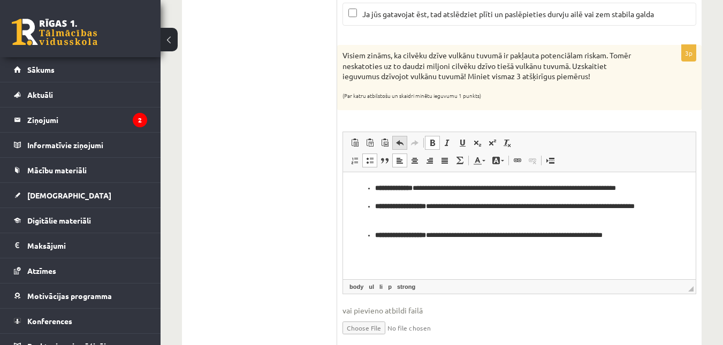
click at [405, 145] on link "Atcelt Klaviatūras saīsne vadīšanas taustiņš+Z" at bounding box center [399, 143] width 15 height 14
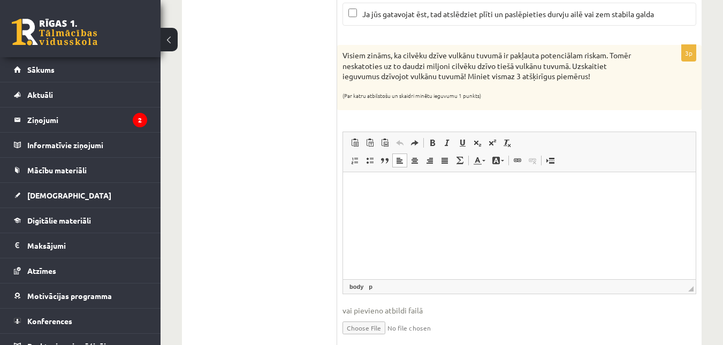
click at [405, 145] on link "Atcelt Klaviatūras saīsne vadīšanas taustiņš+Z" at bounding box center [399, 143] width 15 height 14
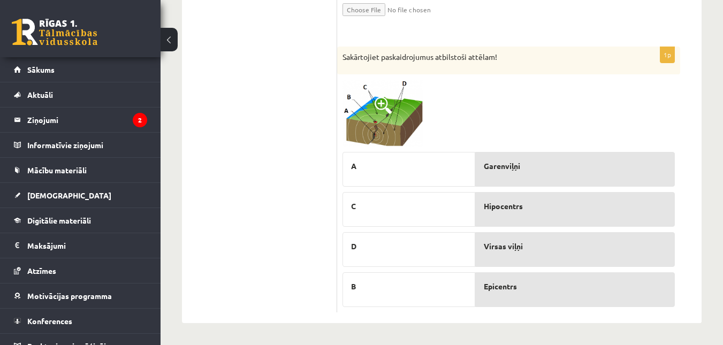
click at [364, 132] on img at bounding box center [383, 113] width 80 height 67
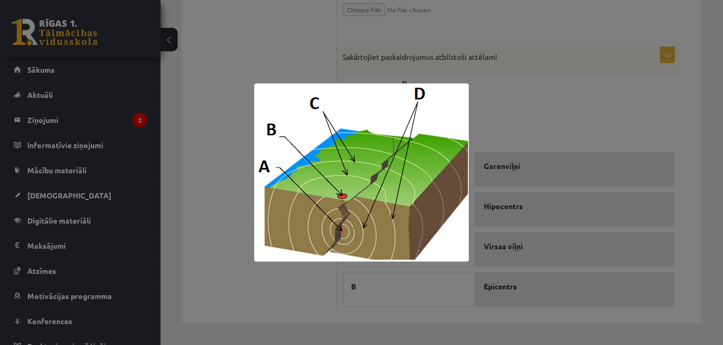
click at [204, 151] on div at bounding box center [361, 172] width 723 height 345
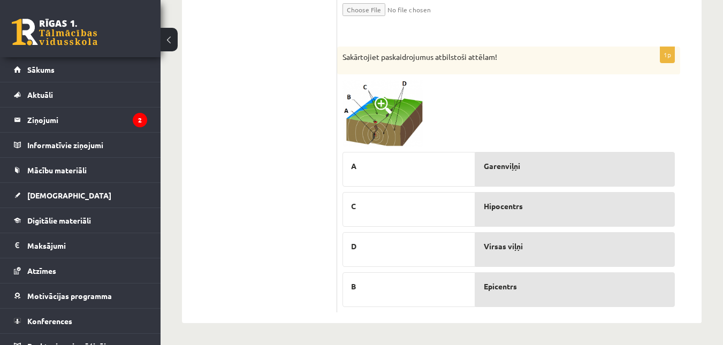
click at [383, 117] on img at bounding box center [383, 113] width 80 height 67
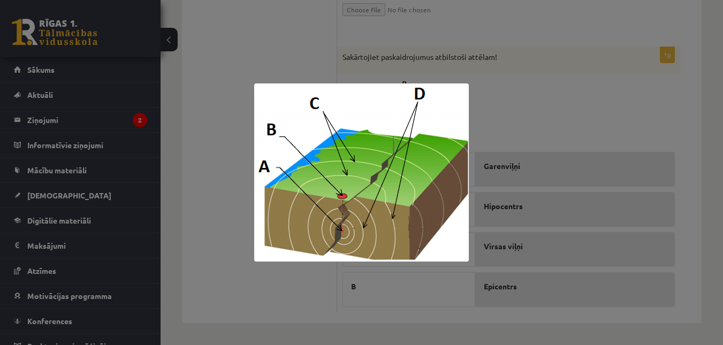
click at [295, 60] on div at bounding box center [361, 172] width 723 height 345
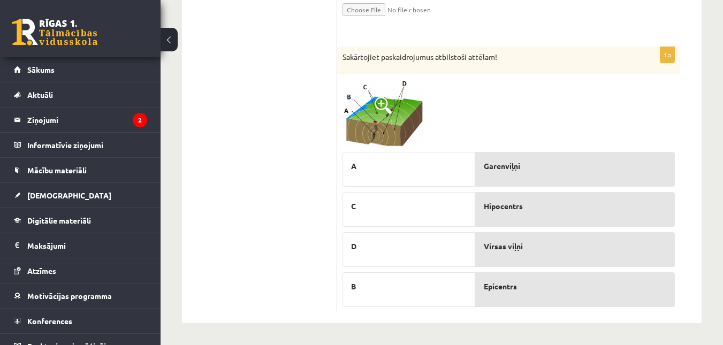
click at [355, 118] on img at bounding box center [383, 113] width 80 height 67
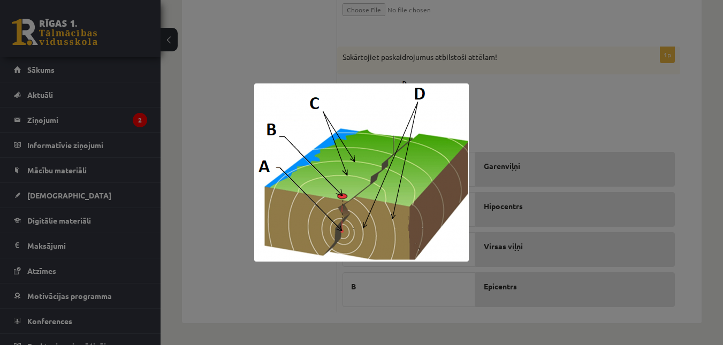
click at [204, 90] on div at bounding box center [361, 172] width 723 height 345
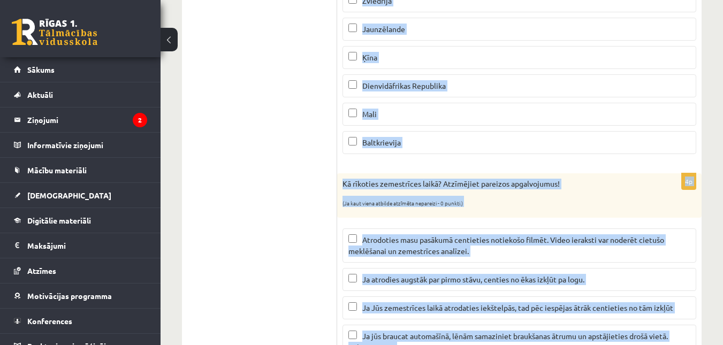
scroll to position [486, 0]
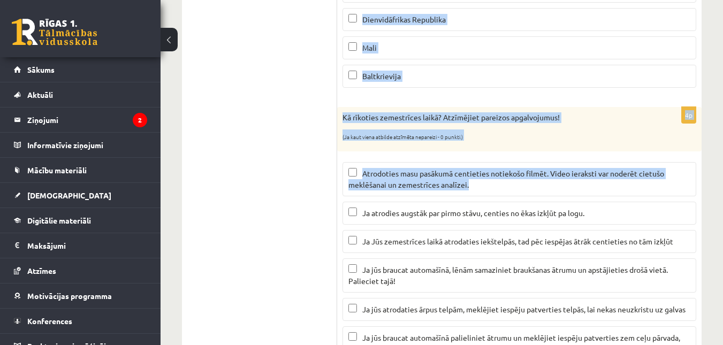
drag, startPoint x: 344, startPoint y: 55, endPoint x: 473, endPoint y: 183, distance: 182.0
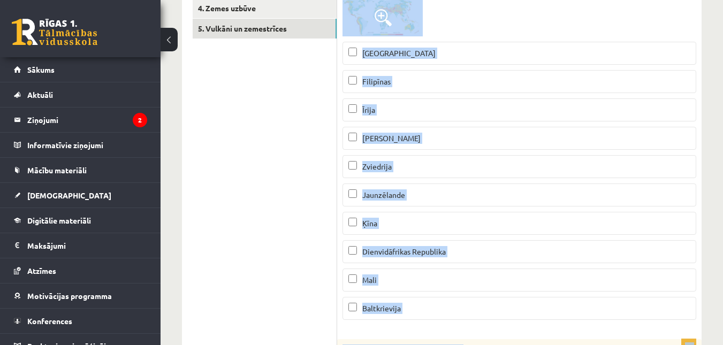
scroll to position [264, 0]
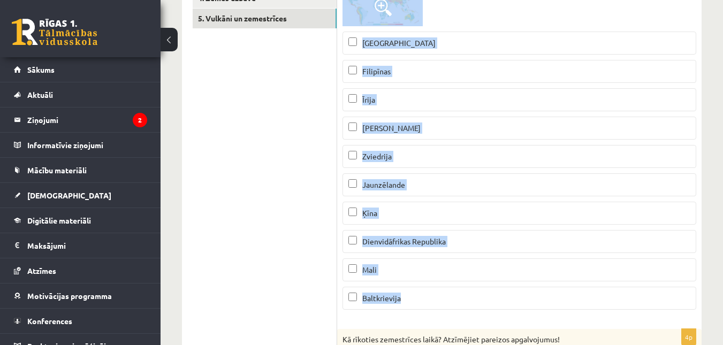
drag, startPoint x: 344, startPoint y: 77, endPoint x: 462, endPoint y: 314, distance: 264.2
click at [462, 314] on div "2p Apskatiet karti un atzīmē kuras no minētajām valstīm atrodas augsta seismisk…" at bounding box center [519, 128] width 364 height 380
copy div "Apskatiet karti un atzīmē kuras no minētajām valstīm atrodas augsta seismiskā r…"
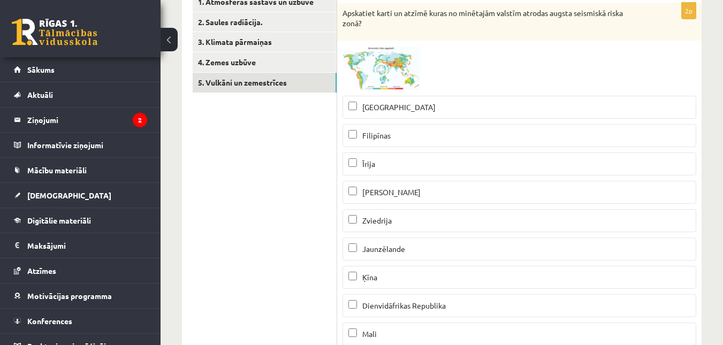
scroll to position [176, 0]
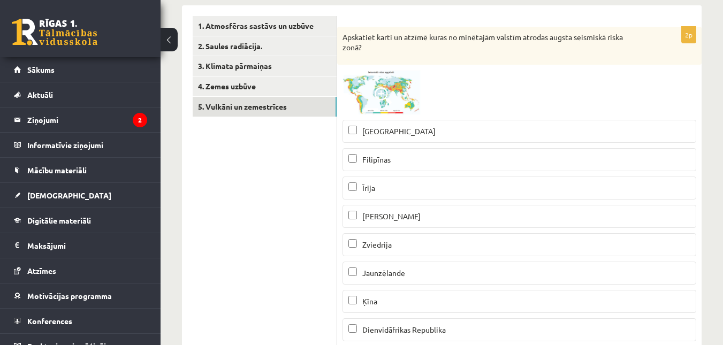
click at [378, 103] on span at bounding box center [383, 95] width 17 height 17
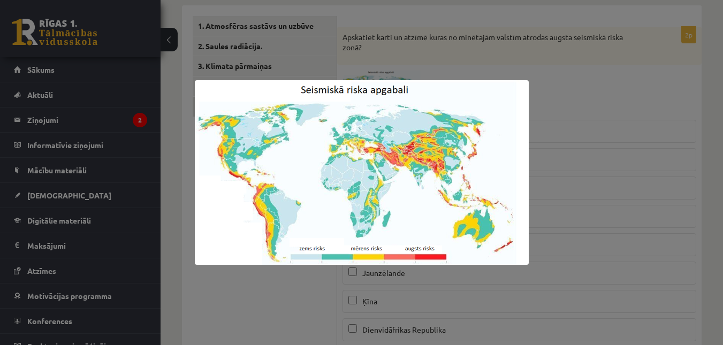
click at [288, 279] on div at bounding box center [361, 172] width 723 height 345
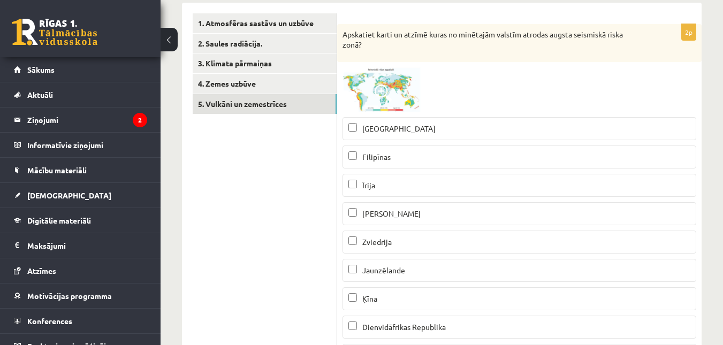
scroll to position [181, 0]
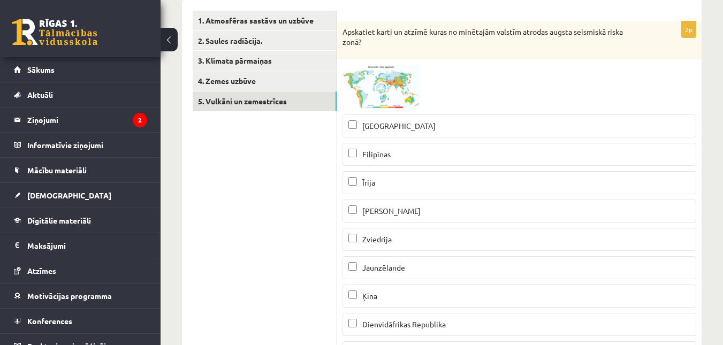
click at [351, 261] on label "Jaunzēlande" at bounding box center [520, 267] width 354 height 23
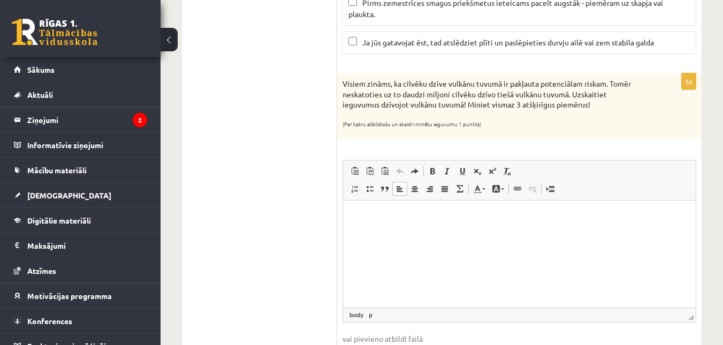
scroll to position [946, 0]
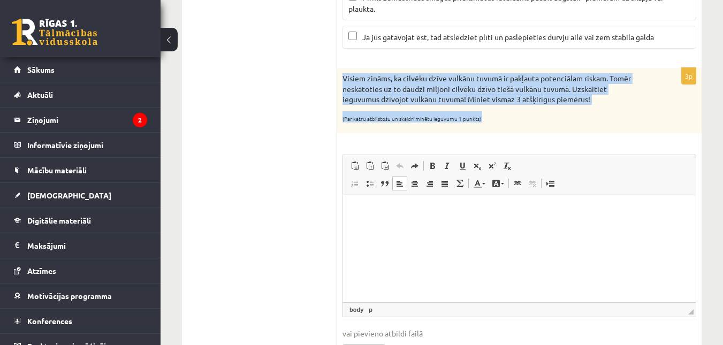
drag, startPoint x: 343, startPoint y: 79, endPoint x: 481, endPoint y: 134, distance: 148.5
click at [481, 133] on div "Visiem zināms, ka cilvēku dzīve vulkānu tuvumā ir pakļauta potenciālam riskam. …" at bounding box center [519, 100] width 364 height 65
copy div "Visiem zināms, ka cilvēku dzīve vulkānu tuvumā ir pakļauta potenciālam riskam. …"
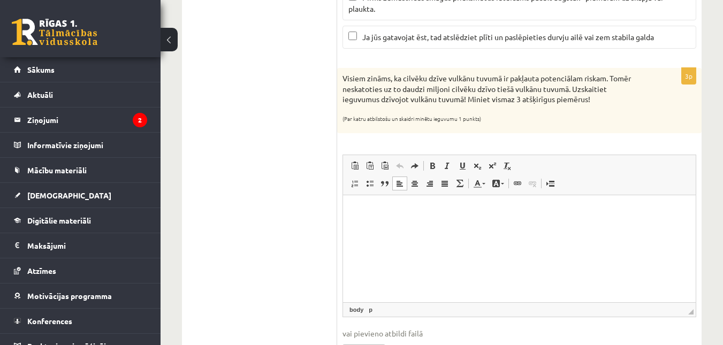
click at [379, 215] on p "Bagātinātā teksta redaktors, wiswyg-editor-user-answer-47024812006160" at bounding box center [519, 211] width 331 height 11
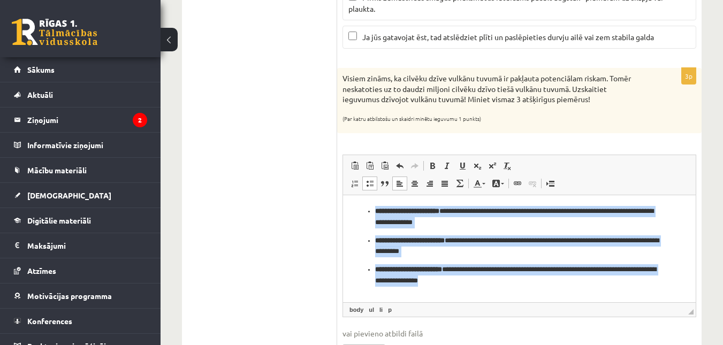
drag, startPoint x: 373, startPoint y: 211, endPoint x: 509, endPoint y: 293, distance: 159.0
click at [509, 293] on html "**********" at bounding box center [519, 246] width 353 height 102
click at [433, 169] on span at bounding box center [432, 166] width 9 height 9
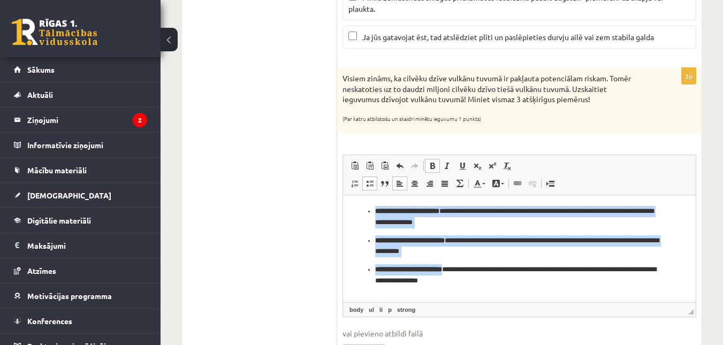
click at [433, 169] on span at bounding box center [432, 166] width 9 height 9
click at [399, 171] on link "Atcelt Klaviatūras saīsne vadīšanas taustiņš+Z" at bounding box center [399, 166] width 15 height 14
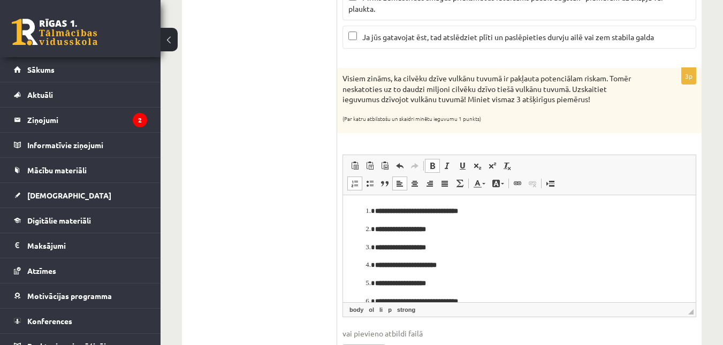
scroll to position [21, 0]
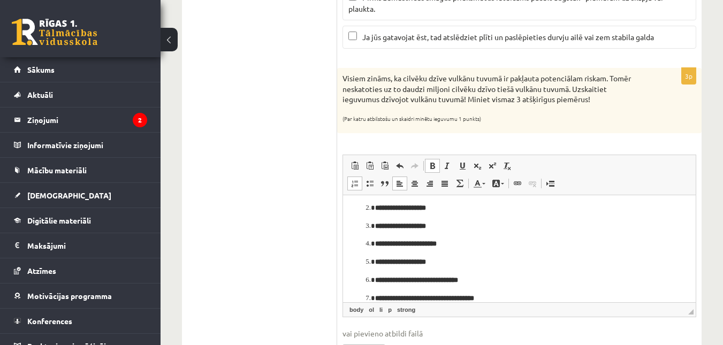
click at [362, 208] on ol "**********" at bounding box center [519, 245] width 331 height 120
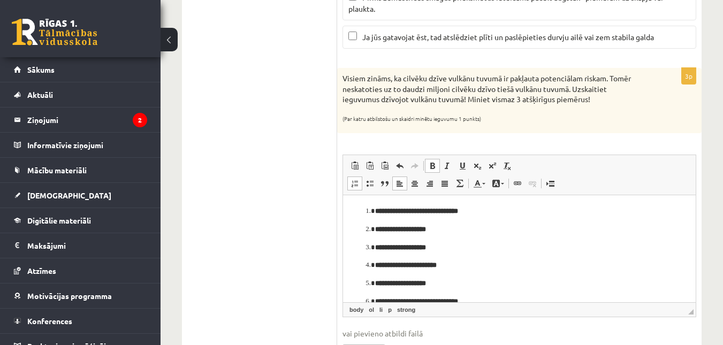
click at [365, 212] on ol "**********" at bounding box center [519, 266] width 331 height 120
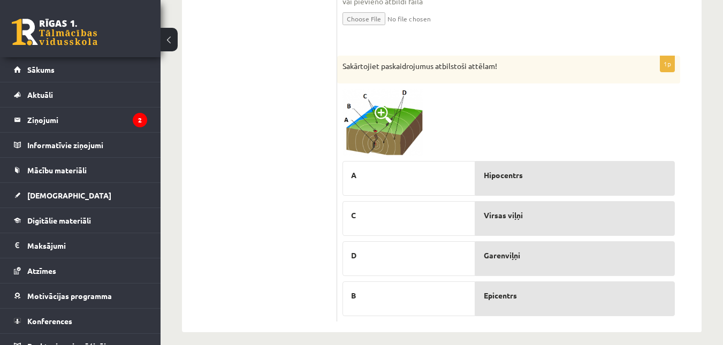
scroll to position [1288, 0]
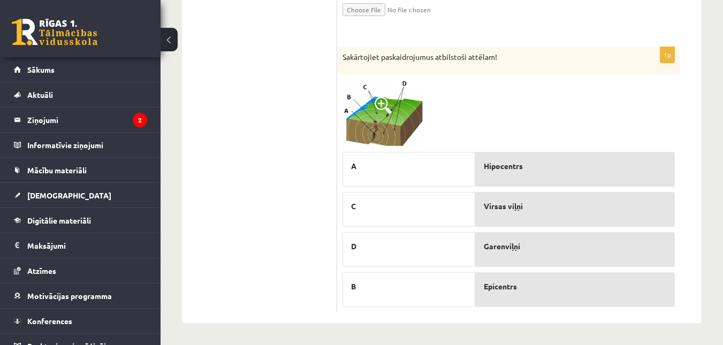
drag, startPoint x: 365, startPoint y: -128, endPoint x: 438, endPoint y: 218, distance: 354.5
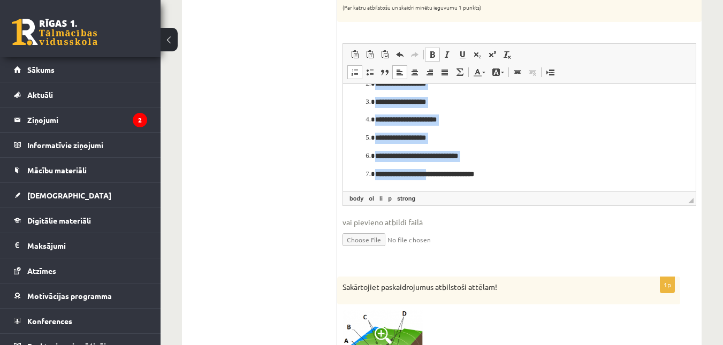
scroll to position [1017, 0]
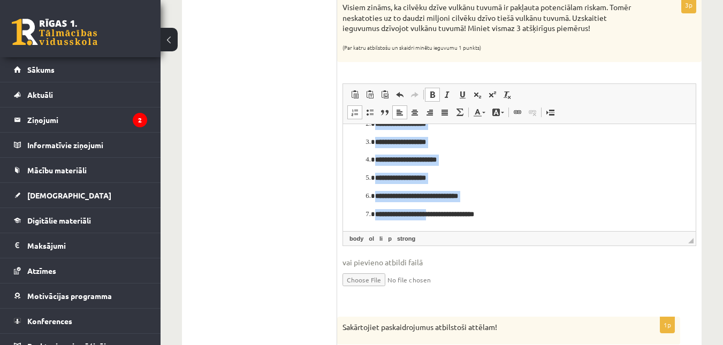
click at [433, 94] on span at bounding box center [432, 94] width 9 height 9
click at [490, 174] on p "**********" at bounding box center [515, 178] width 280 height 11
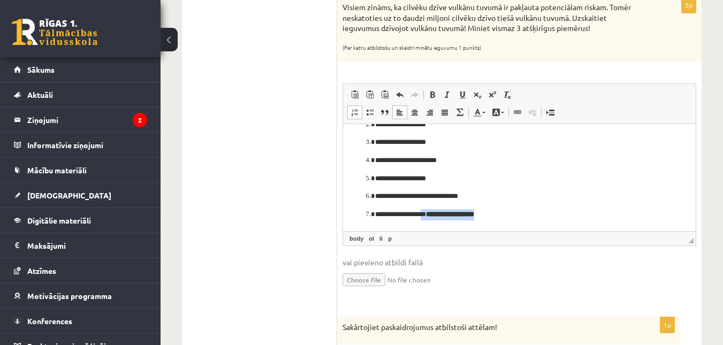
drag, startPoint x: 430, startPoint y: 214, endPoint x: 496, endPoint y: 216, distance: 66.4
click at [496, 216] on p "**********" at bounding box center [515, 214] width 280 height 11
click at [432, 97] on span at bounding box center [432, 94] width 9 height 9
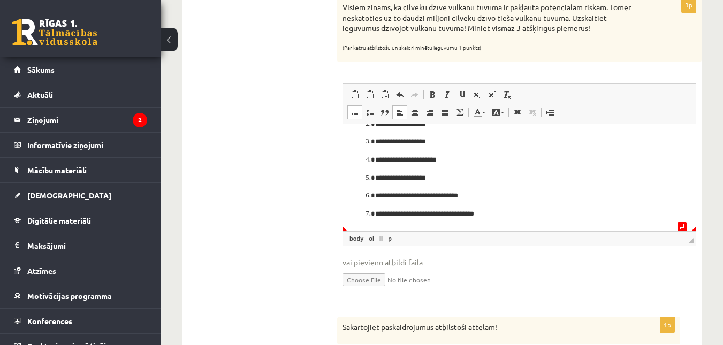
click at [534, 225] on html "**********" at bounding box center [519, 160] width 353 height 141
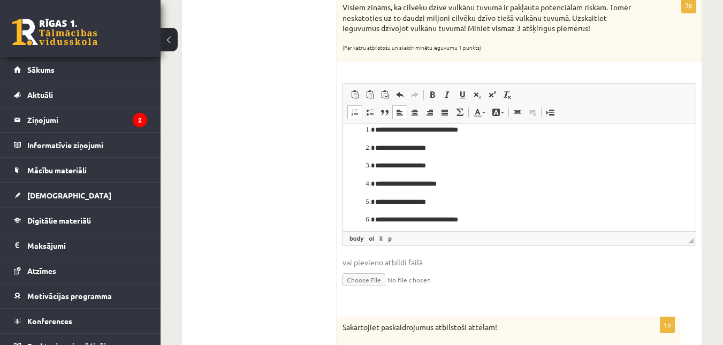
scroll to position [0, 0]
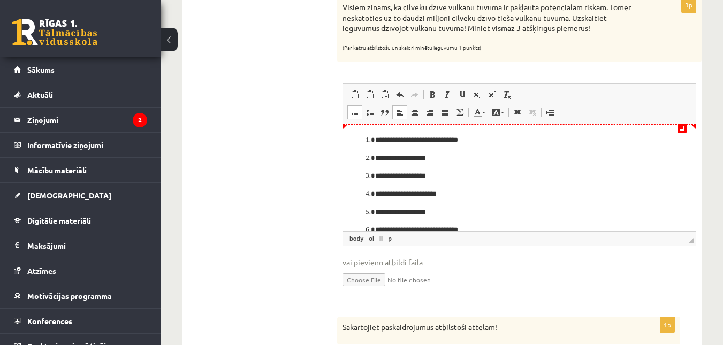
click at [361, 139] on ol "**********" at bounding box center [519, 194] width 331 height 119
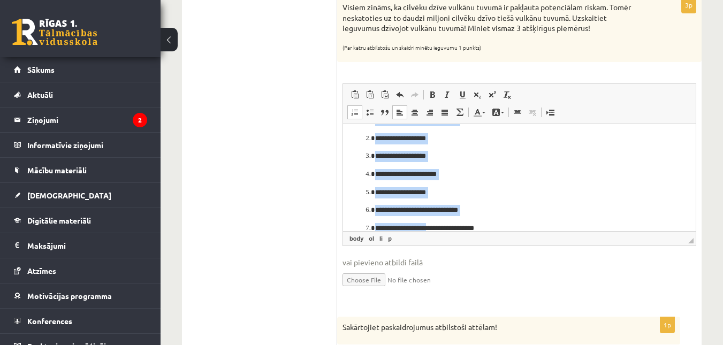
scroll to position [34, 0]
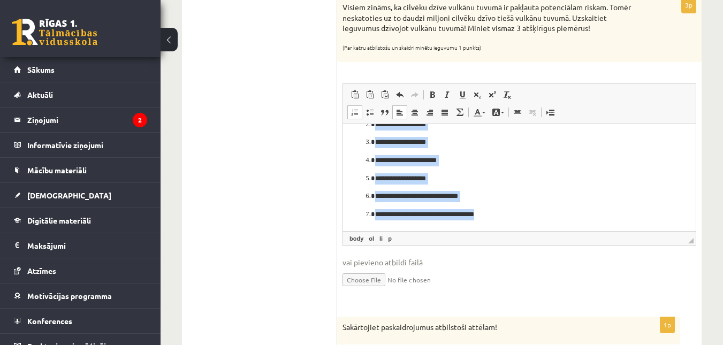
drag, startPoint x: 361, startPoint y: 139, endPoint x: 500, endPoint y: 211, distance: 157.5
click at [500, 211] on ol "**********" at bounding box center [519, 160] width 331 height 119
click at [365, 111] on link "Ievietot/noņemt sarakstu ar aizzīmēm" at bounding box center [369, 112] width 15 height 14
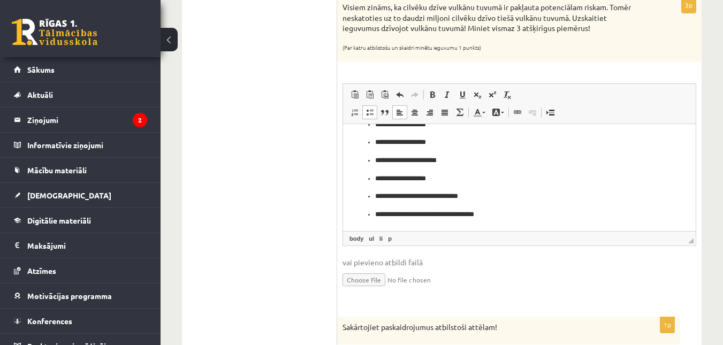
click at [365, 111] on link "Ievietot/noņemt sarakstu ar aizzīmēm" at bounding box center [369, 112] width 15 height 14
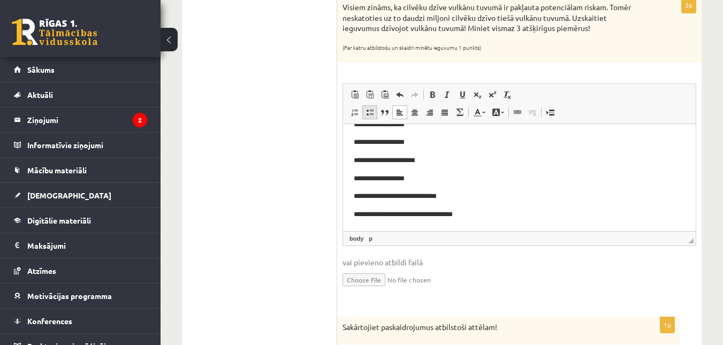
click at [365, 111] on link "Ievietot/noņemt sarakstu ar aizzīmēm" at bounding box center [369, 112] width 15 height 14
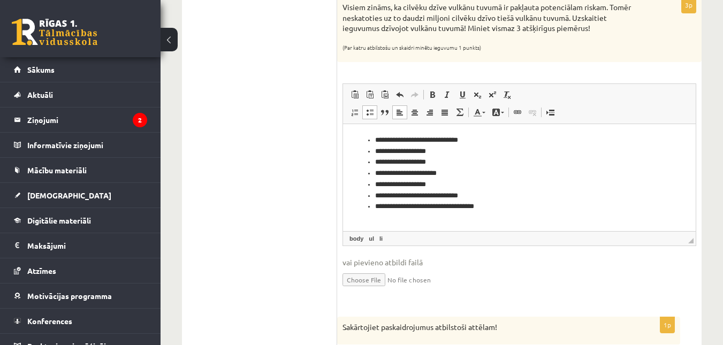
scroll to position [0, 0]
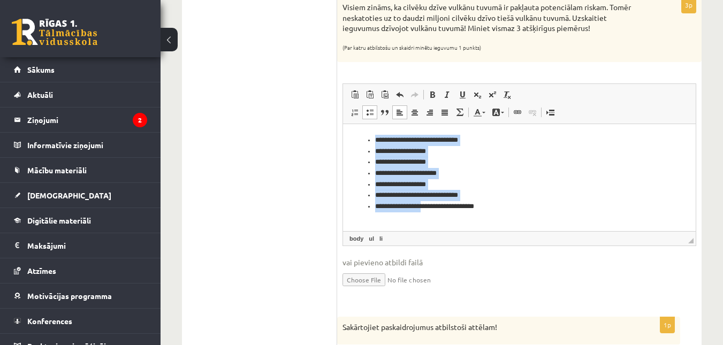
click at [516, 173] on li "**********" at bounding box center [519, 173] width 288 height 11
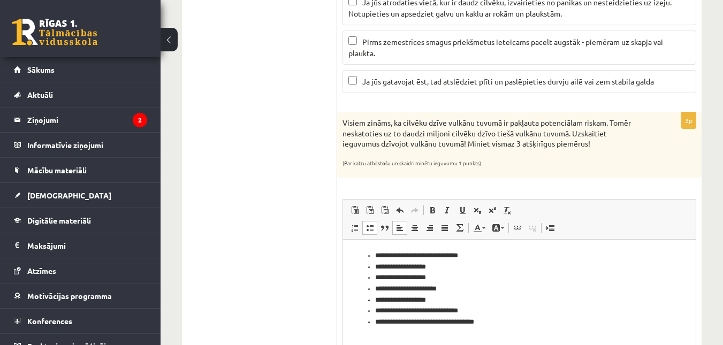
scroll to position [896, 0]
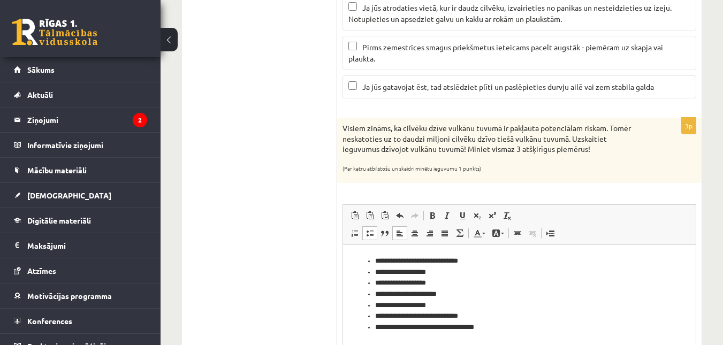
click at [511, 331] on li "**********" at bounding box center [519, 327] width 288 height 11
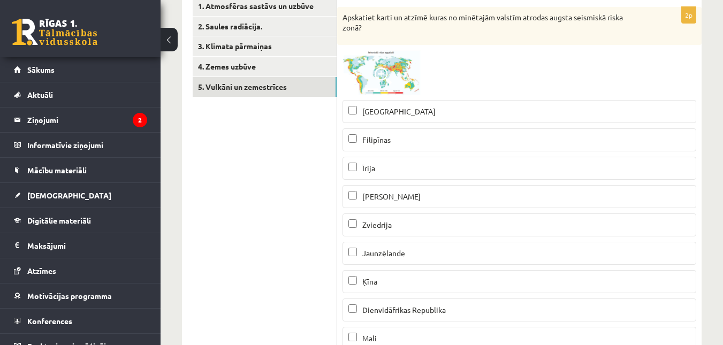
scroll to position [180, 0]
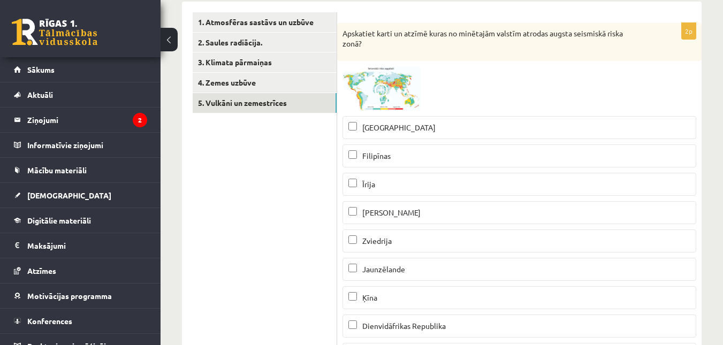
drag, startPoint x: 554, startPoint y: 35, endPoint x: 632, endPoint y: 46, distance: 78.4
click at [632, 46] on p "Apskatiet karti un atzīmē kuras no minētajām valstīm atrodas augsta seismiskā r…" at bounding box center [493, 38] width 300 height 21
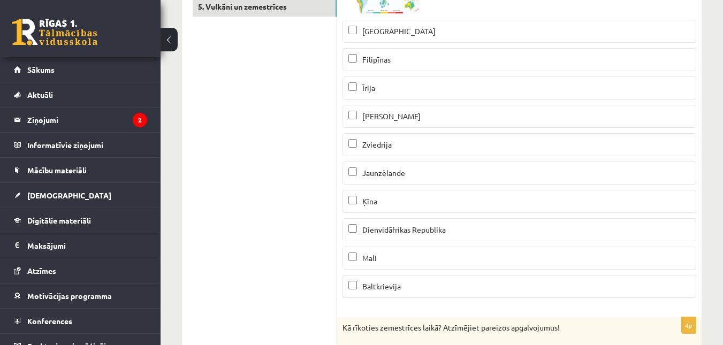
scroll to position [273, 0]
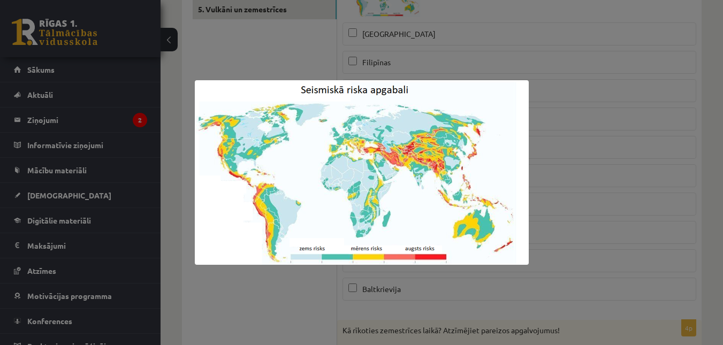
click at [200, 32] on div at bounding box center [361, 172] width 723 height 345
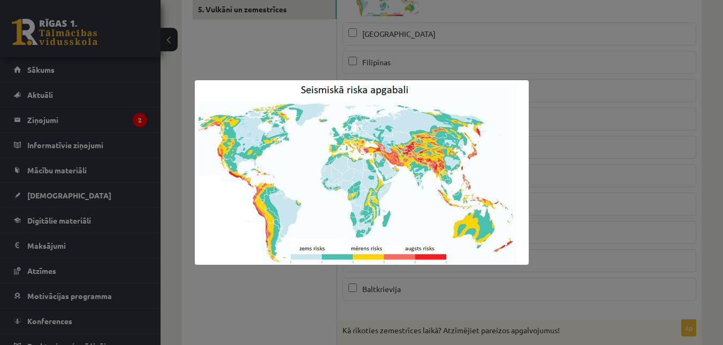
click at [267, 50] on div at bounding box center [361, 172] width 723 height 345
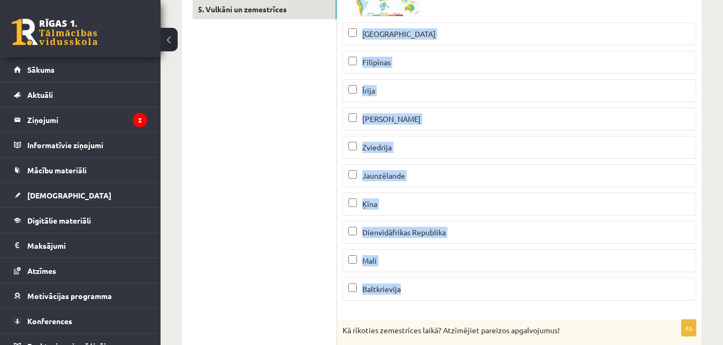
drag, startPoint x: 364, startPoint y: 34, endPoint x: 437, endPoint y: 290, distance: 266.5
click at [437, 290] on fieldset "Surinama Filipīnas Īrija Saūda Arābija Zviedrija Jaunzēlande Ķīna Dienvidāfrika…" at bounding box center [520, 160] width 354 height 287
click at [382, 282] on label "Baltkrievija" at bounding box center [520, 289] width 354 height 23
drag, startPoint x: 362, startPoint y: 34, endPoint x: 428, endPoint y: 277, distance: 251.1
click at [428, 277] on fieldset "Surinama Filipīnas Īrija Saūda Arābija Zviedrija Jaunzēlande Ķīna Dienvidāfrika…" at bounding box center [520, 160] width 354 height 287
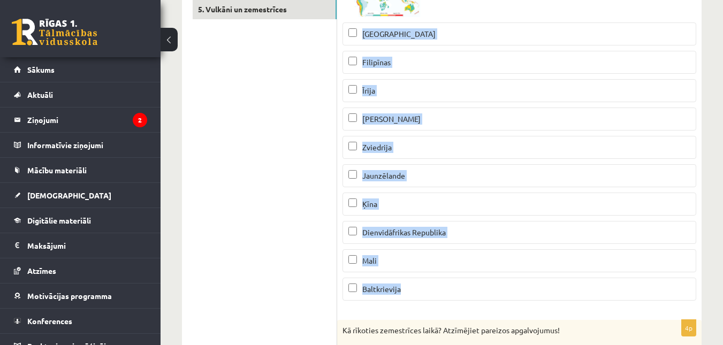
click at [346, 285] on label "Baltkrievija" at bounding box center [520, 289] width 354 height 23
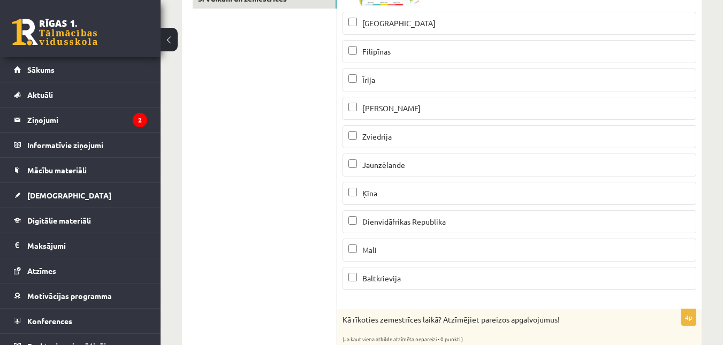
scroll to position [276, 0]
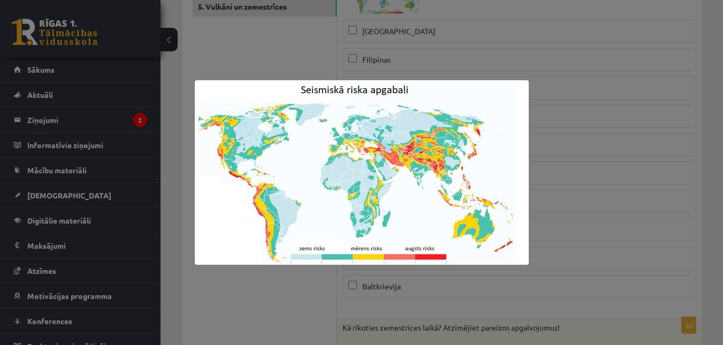
click at [235, 40] on div at bounding box center [361, 172] width 723 height 345
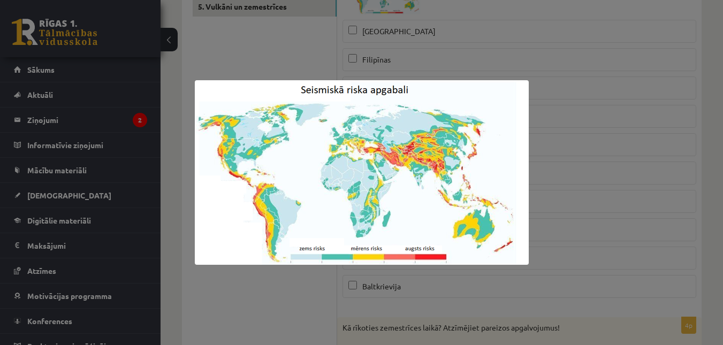
click at [337, 130] on img at bounding box center [362, 172] width 334 height 185
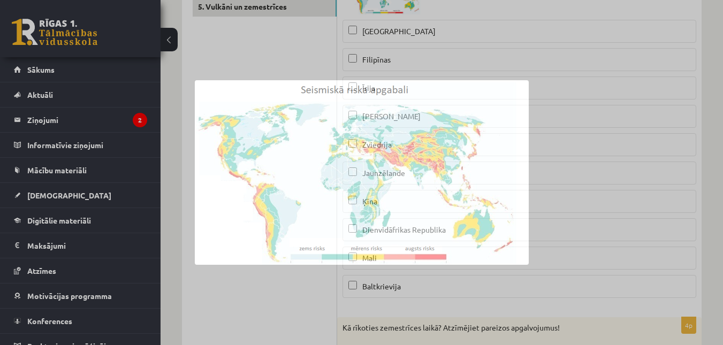
click at [337, 130] on img at bounding box center [362, 172] width 334 height 185
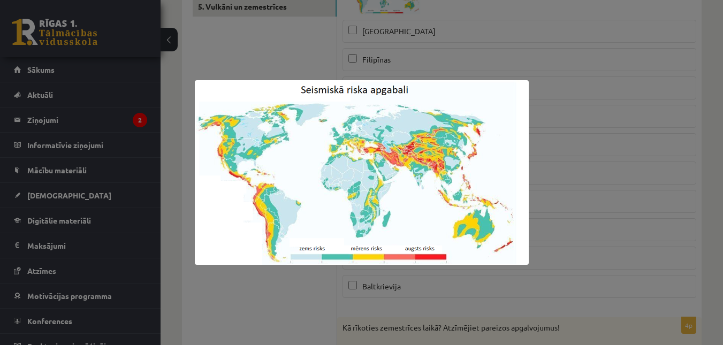
click at [219, 12] on div at bounding box center [361, 172] width 723 height 345
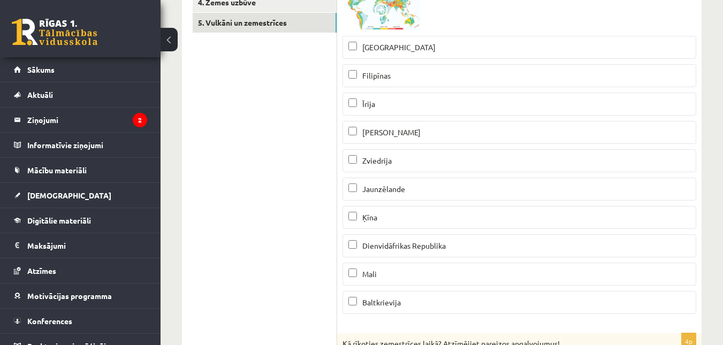
scroll to position [271, 0]
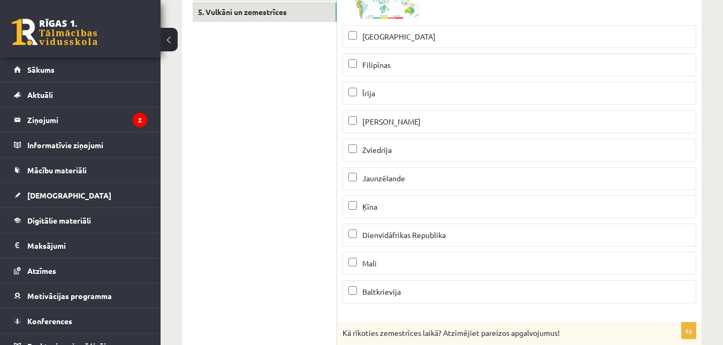
click at [377, 9] on span at bounding box center [383, 1] width 17 height 17
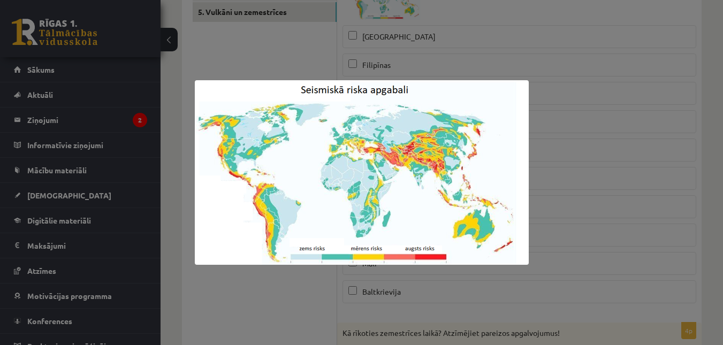
click at [262, 57] on div at bounding box center [361, 172] width 723 height 345
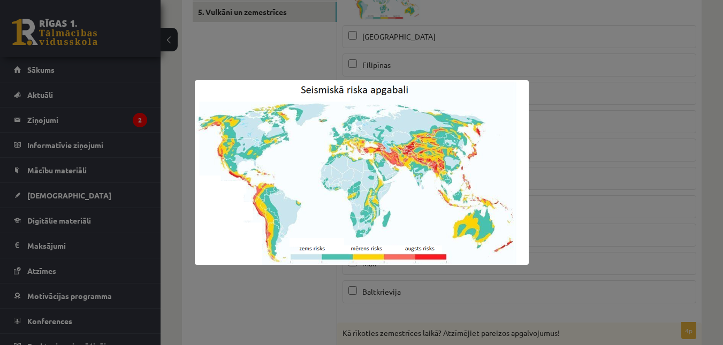
click at [252, 42] on div at bounding box center [361, 172] width 723 height 345
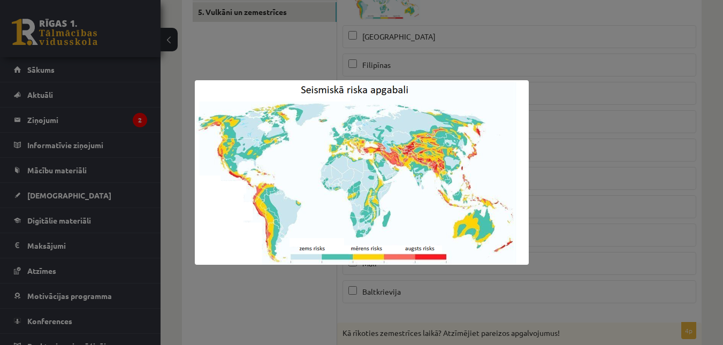
click at [264, 74] on div at bounding box center [361, 172] width 723 height 345
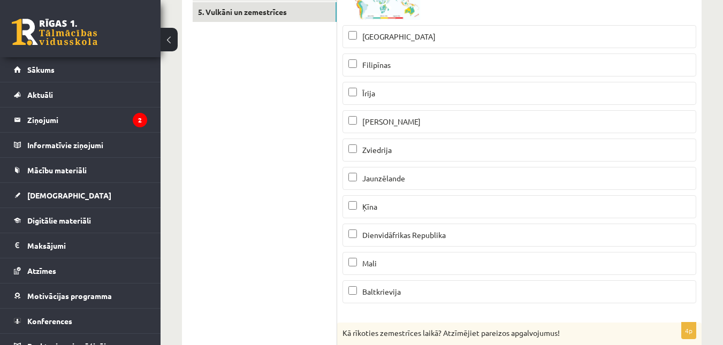
scroll to position [0, 0]
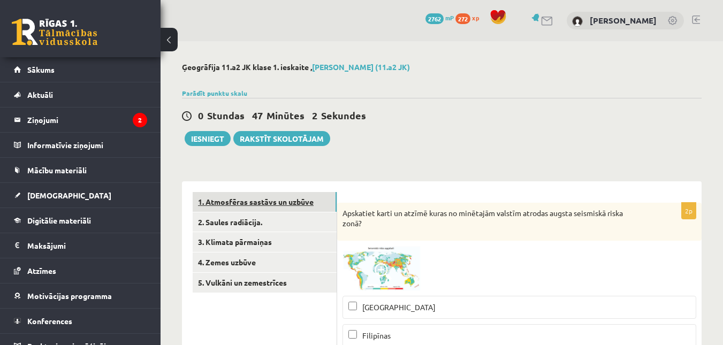
click at [305, 204] on link "1. Atmosfēras sastāvs un uzbūve" at bounding box center [265, 202] width 144 height 20
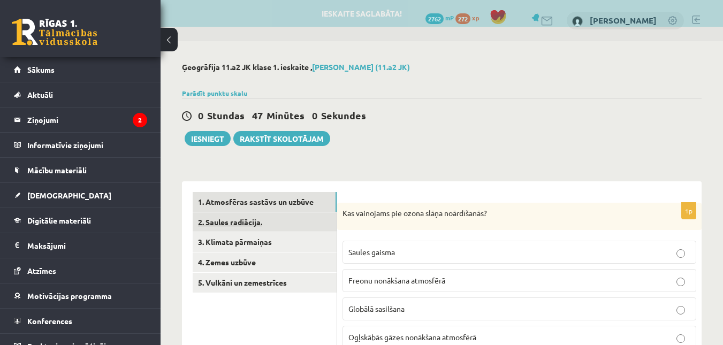
click at [296, 223] on link "2. Saules radiācija." at bounding box center [265, 222] width 144 height 20
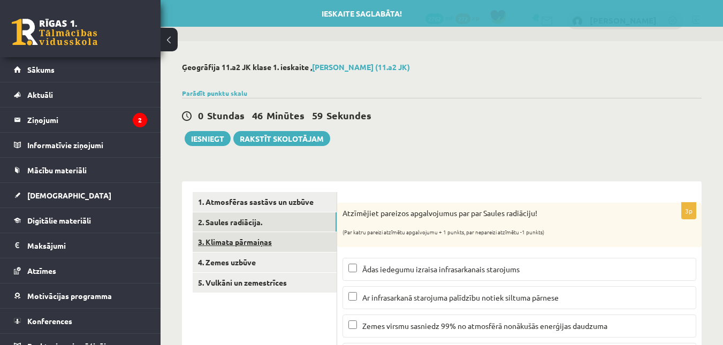
click at [275, 246] on link "3. Klimata pārmaiņas" at bounding box center [265, 242] width 144 height 20
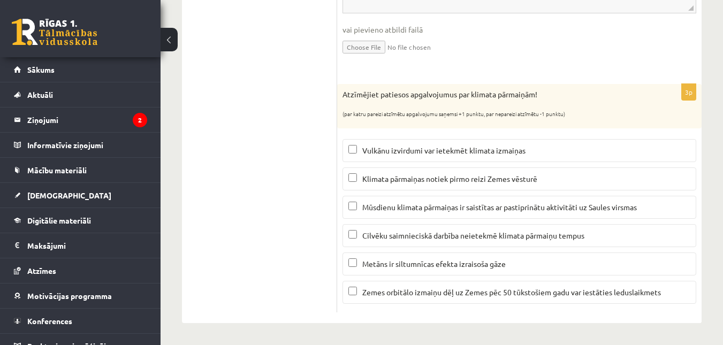
scroll to position [151, 0]
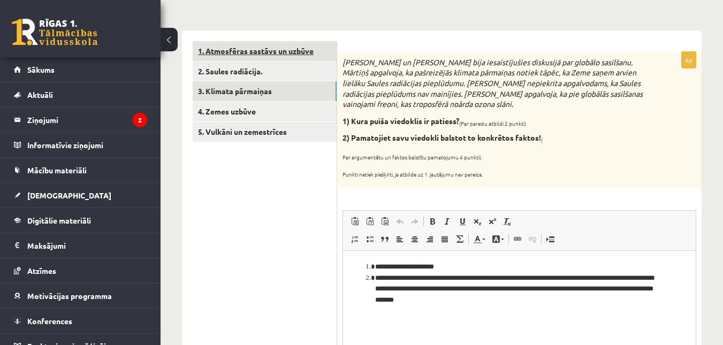
click at [266, 56] on link "1. Atmosfēras sastāvs un uzbūve" at bounding box center [265, 51] width 144 height 20
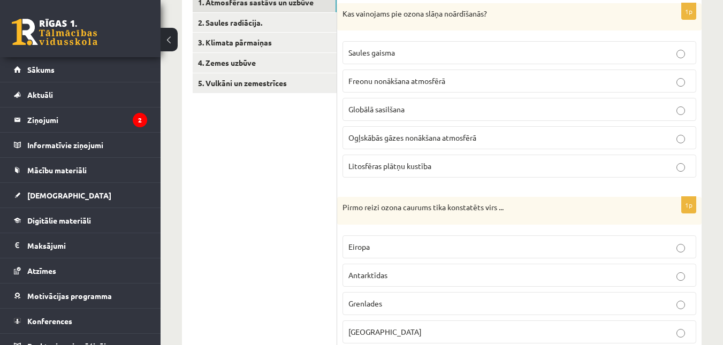
scroll to position [198, 0]
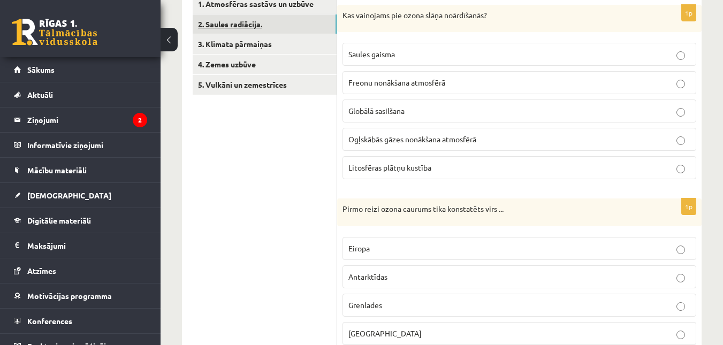
click at [288, 31] on link "2. Saules radiācija." at bounding box center [265, 24] width 144 height 20
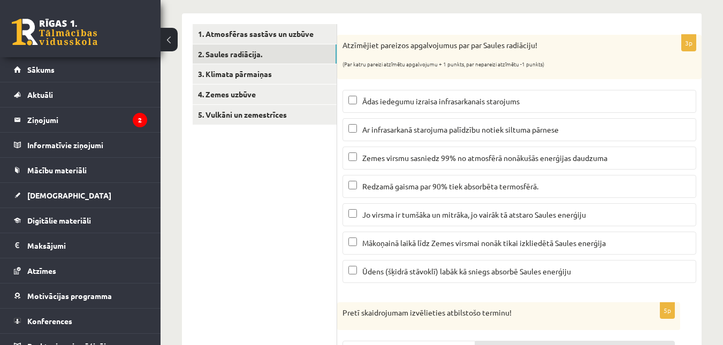
scroll to position [146, 0]
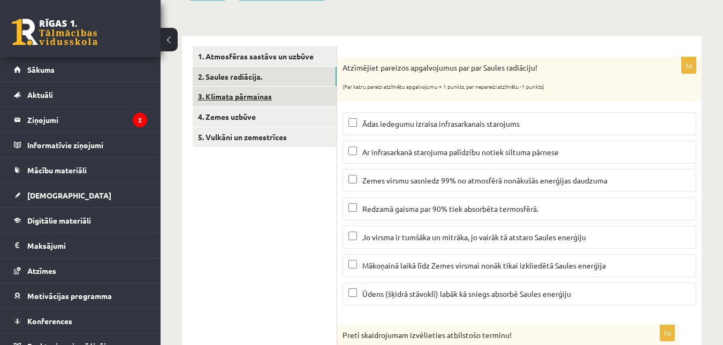
click at [306, 97] on link "3. Klimata pārmaiņas" at bounding box center [265, 97] width 144 height 20
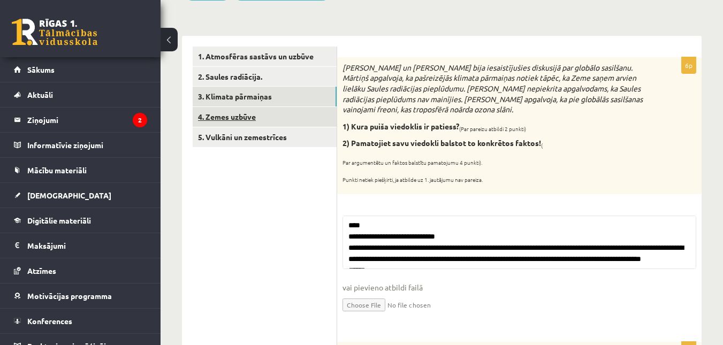
click at [302, 116] on link "4. Zemes uzbūve" at bounding box center [265, 117] width 144 height 20
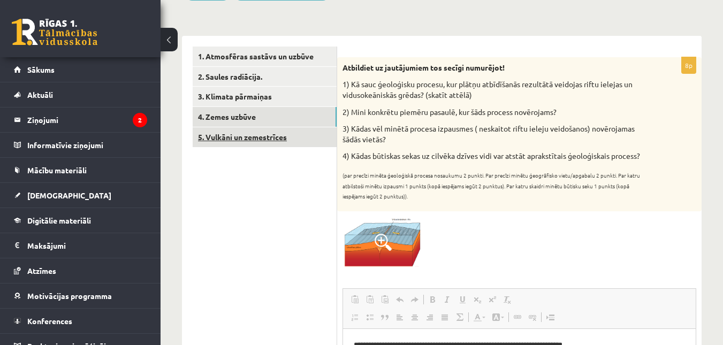
scroll to position [0, 0]
click at [298, 137] on link "5. Vulkāni un zemestrīces" at bounding box center [265, 137] width 144 height 20
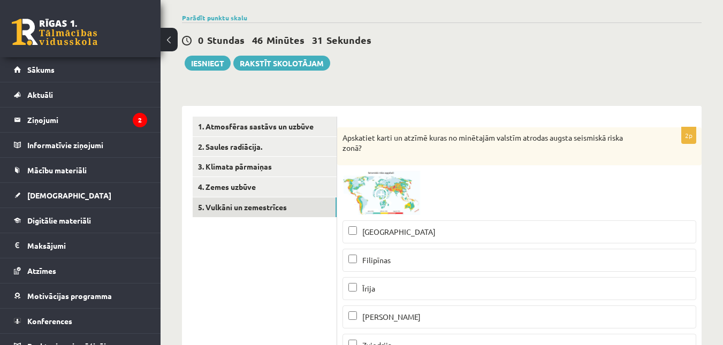
scroll to position [43, 0]
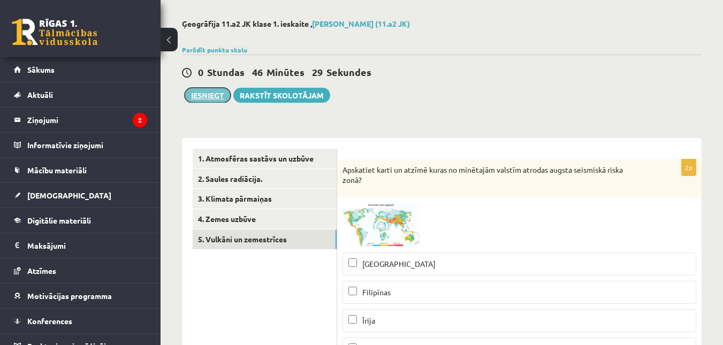
click at [201, 89] on button "Iesniegt" at bounding box center [208, 95] width 46 height 15
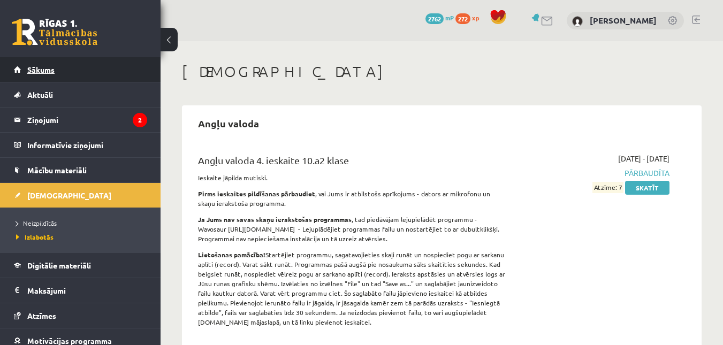
click at [107, 64] on link "Sākums" at bounding box center [80, 69] width 133 height 25
